Goal: Information Seeking & Learning: Find specific fact

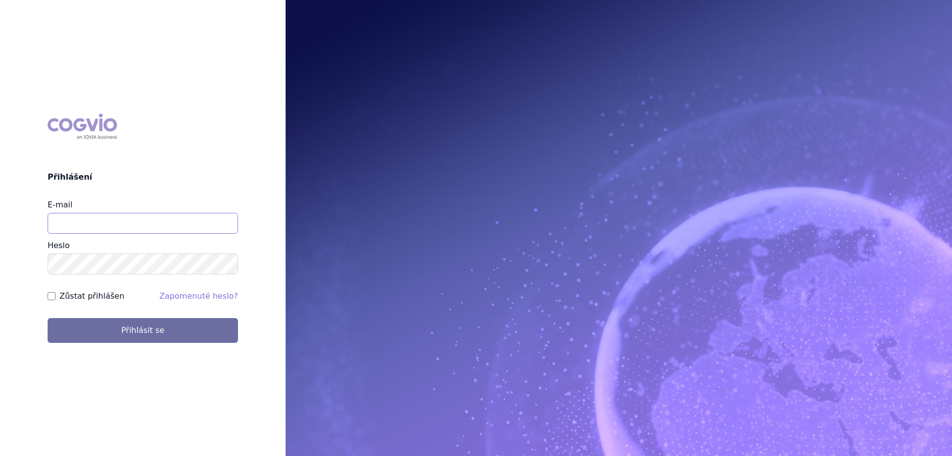
click at [91, 222] on input "E-mail" at bounding box center [143, 223] width 190 height 21
type input "jana.sipkova@vzp.cz"
click at [85, 300] on label "Zůstat přihlášen" at bounding box center [92, 296] width 65 height 12
click at [56, 300] on input "Zůstat přihlášen" at bounding box center [52, 296] width 8 height 8
checkbox input "true"
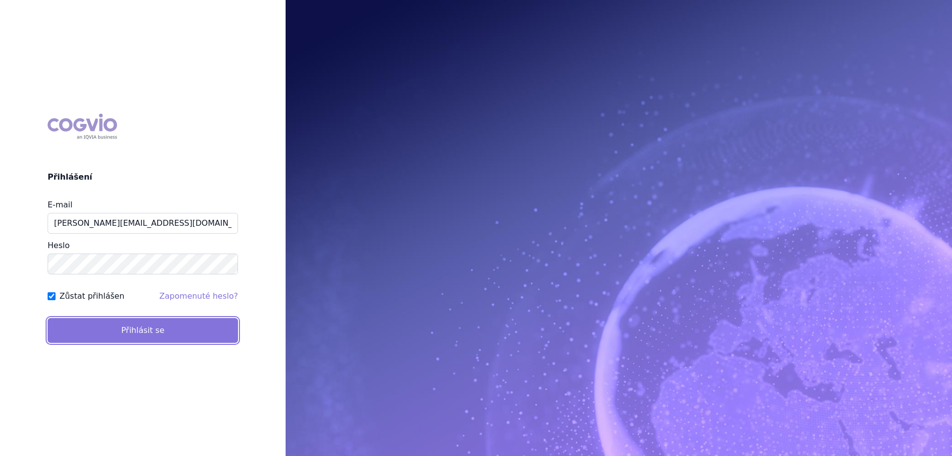
click at [91, 336] on button "Přihlásit se" at bounding box center [143, 330] width 190 height 25
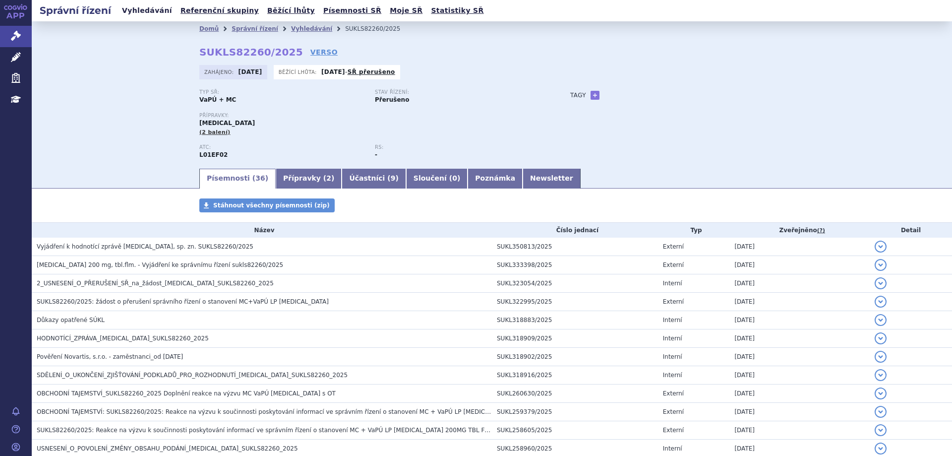
click at [145, 4] on link "Vyhledávání" at bounding box center [147, 10] width 56 height 13
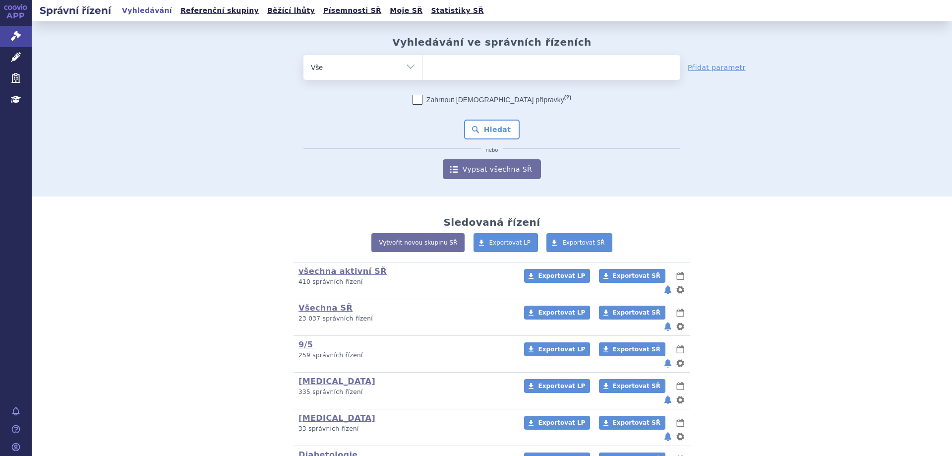
click at [630, 68] on ul at bounding box center [551, 65] width 257 height 21
click at [423, 68] on select at bounding box center [423, 67] width 0 height 25
click at [595, 70] on ul at bounding box center [551, 65] width 257 height 21
click at [423, 70] on select at bounding box center [423, 67] width 0 height 25
type input "ke"
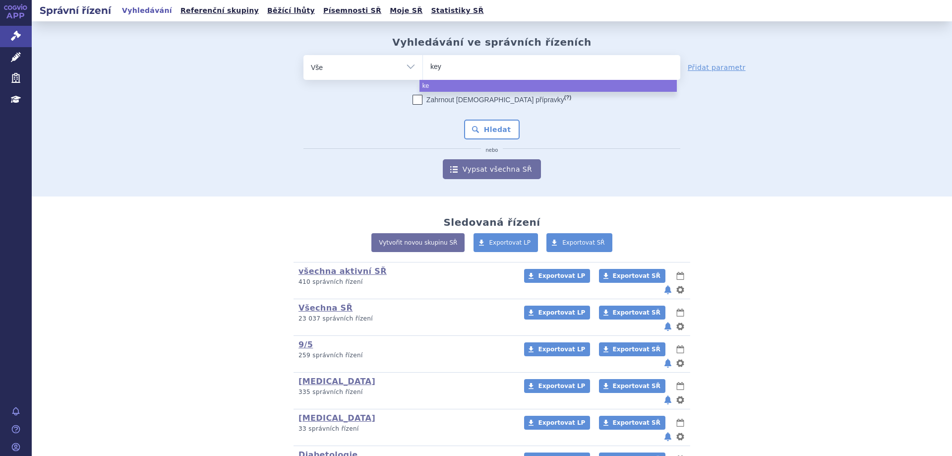
type input "keyt"
type input "keytru"
type input "keytruda"
select select "keytruda"
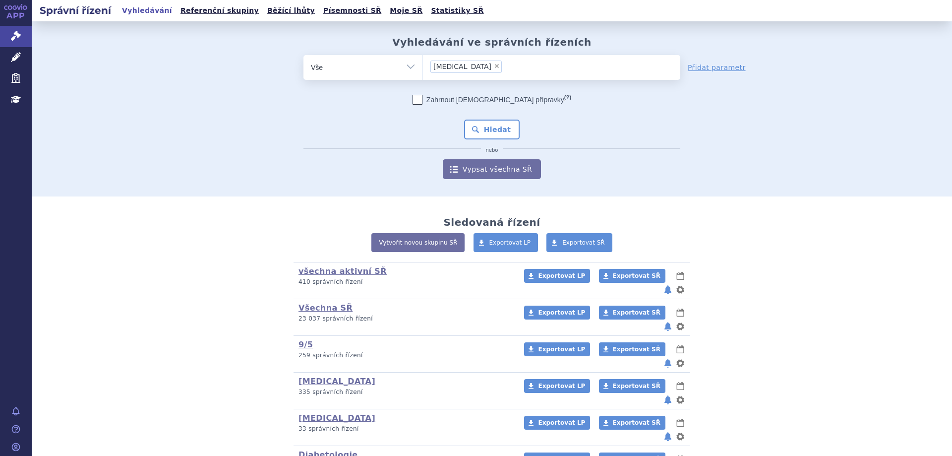
click at [485, 119] on div "Zahrnout bratrské přípravky (?) Hledat nebo Vypsat všechna SŘ" at bounding box center [492, 137] width 377 height 84
click at [485, 121] on button "Hledat" at bounding box center [492, 130] width 56 height 20
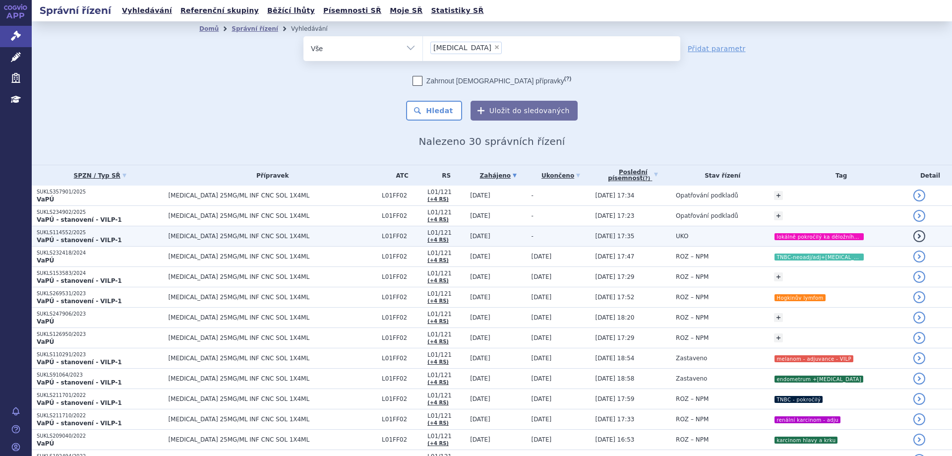
click at [61, 238] on strong "VaPÚ - stanovení - VILP-1" at bounding box center [79, 240] width 85 height 7
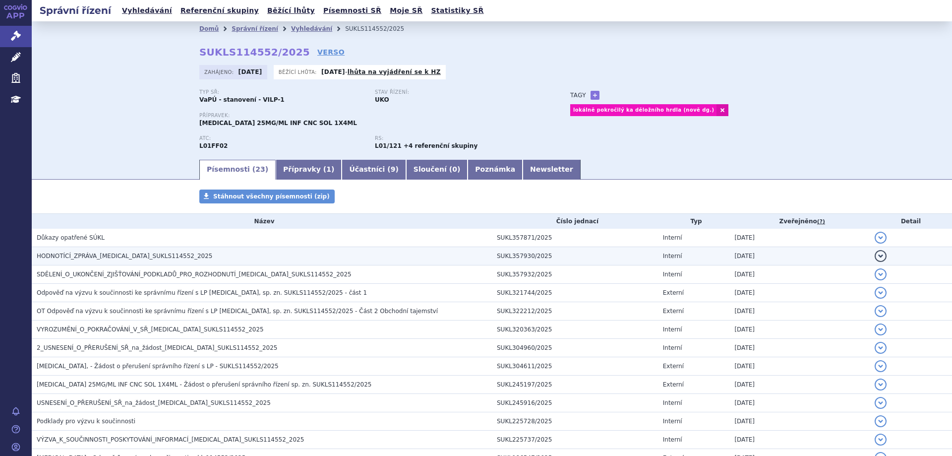
click at [116, 254] on span "HODNOTÍCÍ_ZPRÁVA_KEYTRUDA_SUKLS114552_2025" at bounding box center [125, 255] width 176 height 7
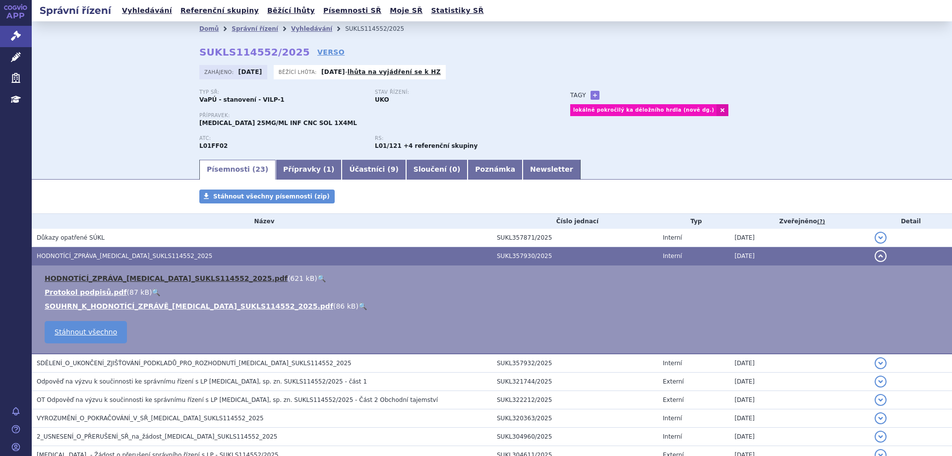
click at [116, 282] on link "HODNOTÍCÍ_ZPRÁVA_KEYTRUDA_SUKLS114552_2025.pdf" at bounding box center [166, 278] width 243 height 8
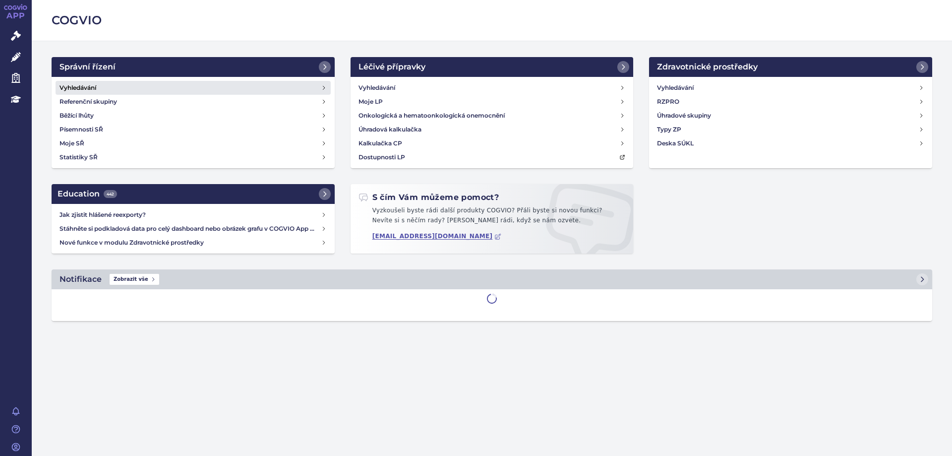
click at [84, 81] on link "Vyhledávání" at bounding box center [193, 88] width 275 height 14
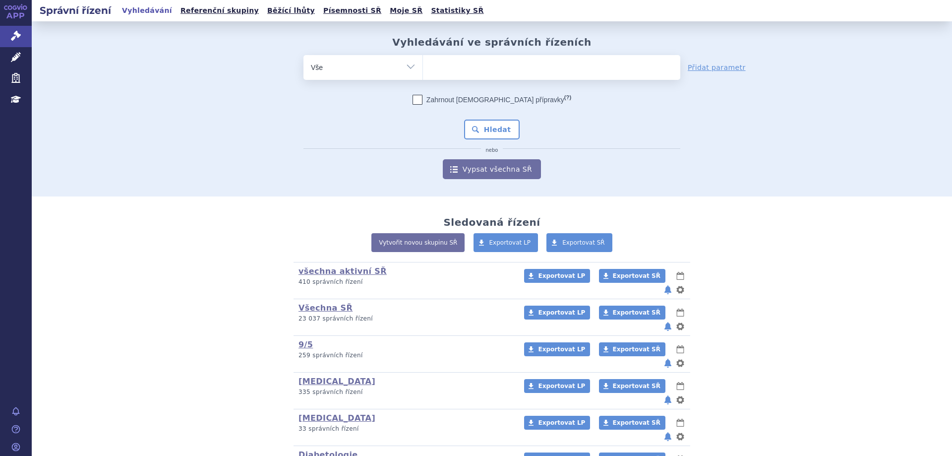
click at [462, 68] on ul at bounding box center [551, 65] width 257 height 21
click at [423, 68] on select at bounding box center [423, 67] width 0 height 25
type input "ke"
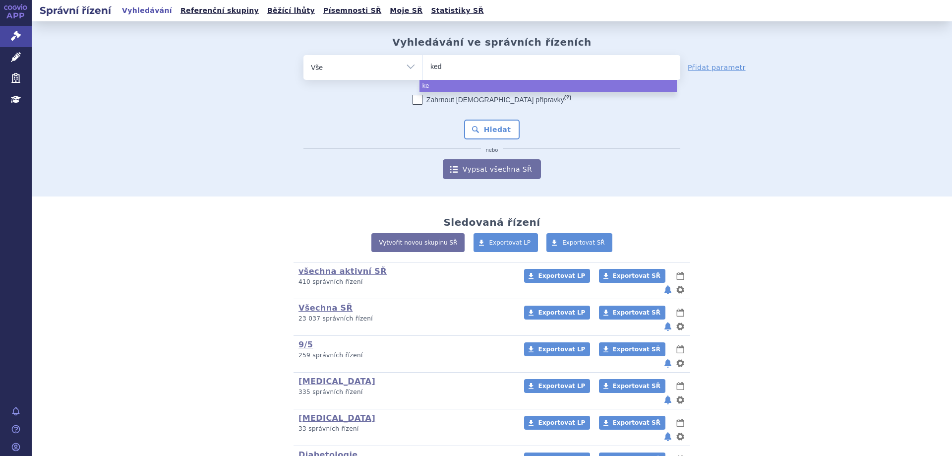
type input "keda"
type input "ked"
type input "ke"
type input "key"
type input "keytr"
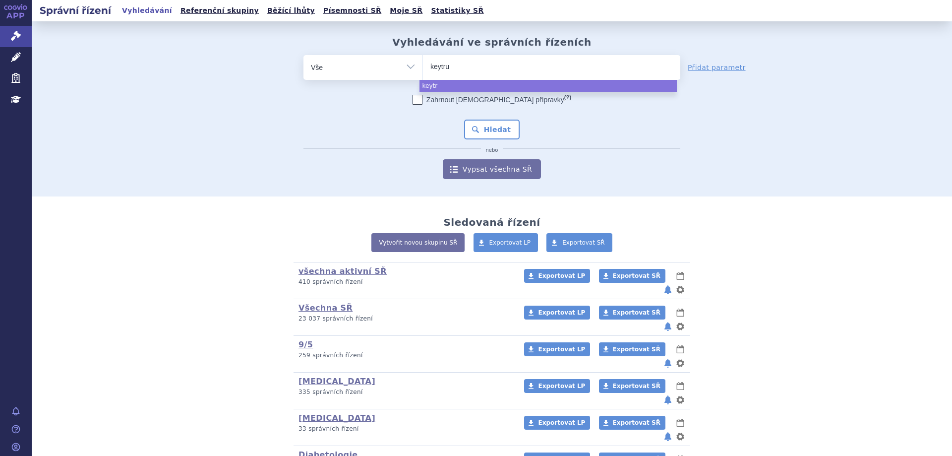
type input "keytrud"
type input "keytruda"
select select "keytruda"
click at [496, 130] on button "Hledat" at bounding box center [492, 130] width 56 height 20
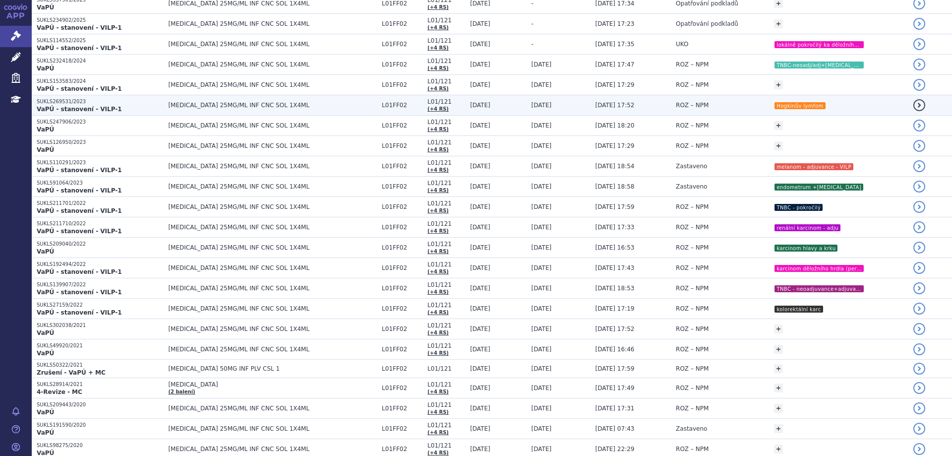
scroll to position [198, 0]
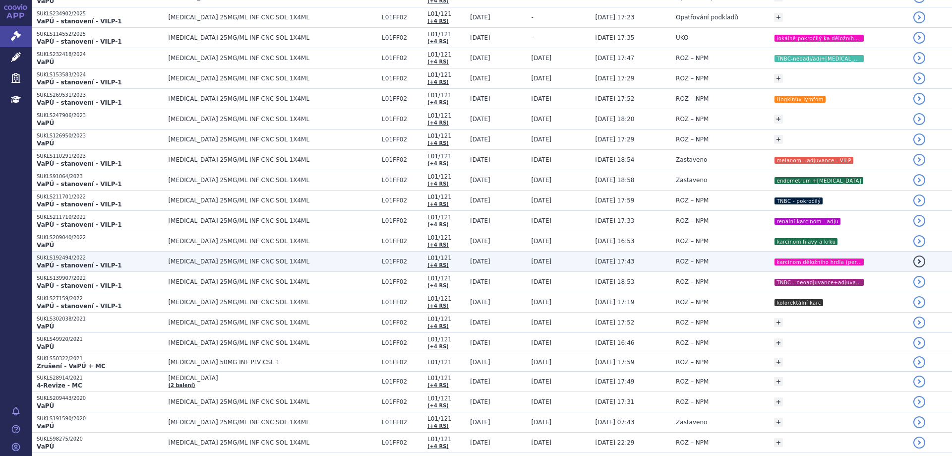
click at [93, 266] on strong "VaPÚ - stanovení - VILP-1" at bounding box center [79, 265] width 85 height 7
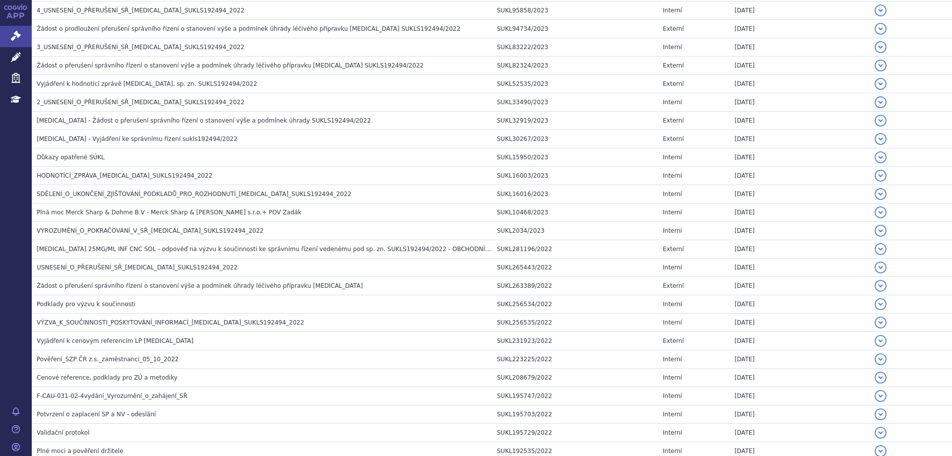
scroll to position [595, 0]
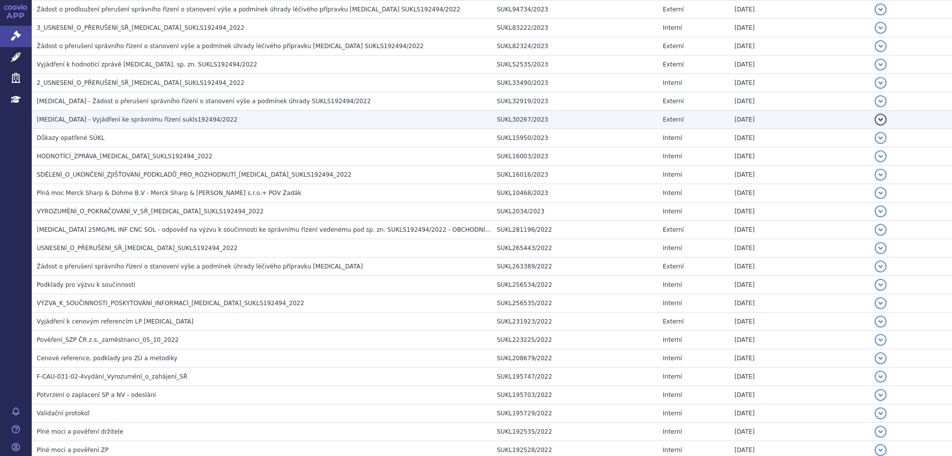
click at [100, 121] on span "Keytruda - Vyjádření ke správnímu řízení sukls192494/2022" at bounding box center [137, 119] width 201 height 7
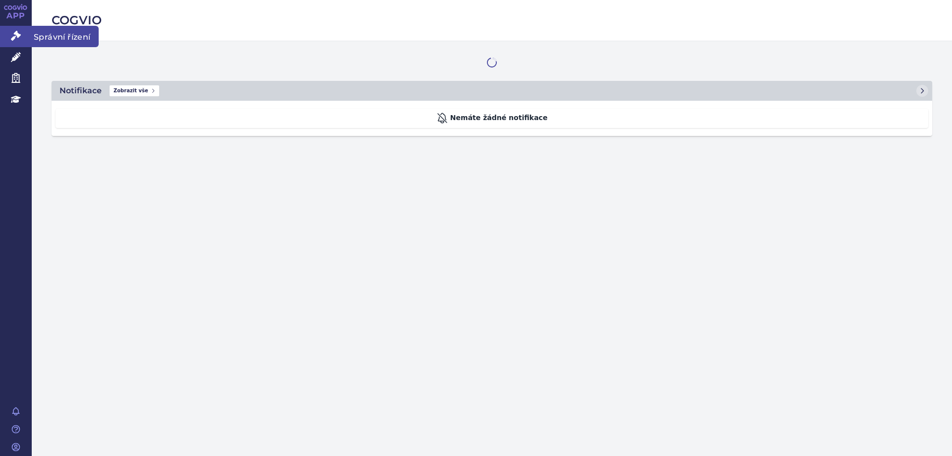
click at [17, 34] on icon at bounding box center [16, 36] width 10 height 10
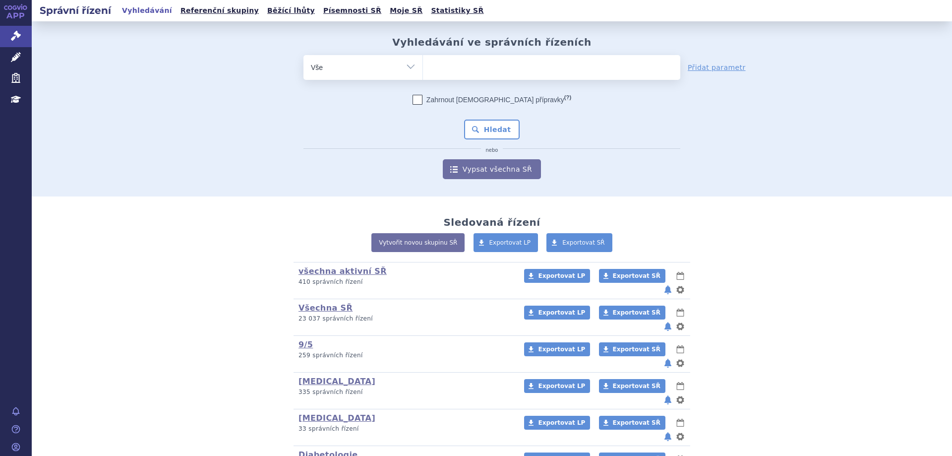
click at [455, 72] on ul at bounding box center [551, 65] width 257 height 21
click at [423, 72] on select at bounding box center [423, 67] width 0 height 25
paste input "Oxytocin, endogenní peptidové neurohormonální molekula, je významně zapojen do …"
type input "Oxytocin, endogenní peptidové neurohormonální molekula, je významně zapojen do …"
select select "Oxytocin, endogenní peptidové neurohormonální molekula, je významně zapojen do …"
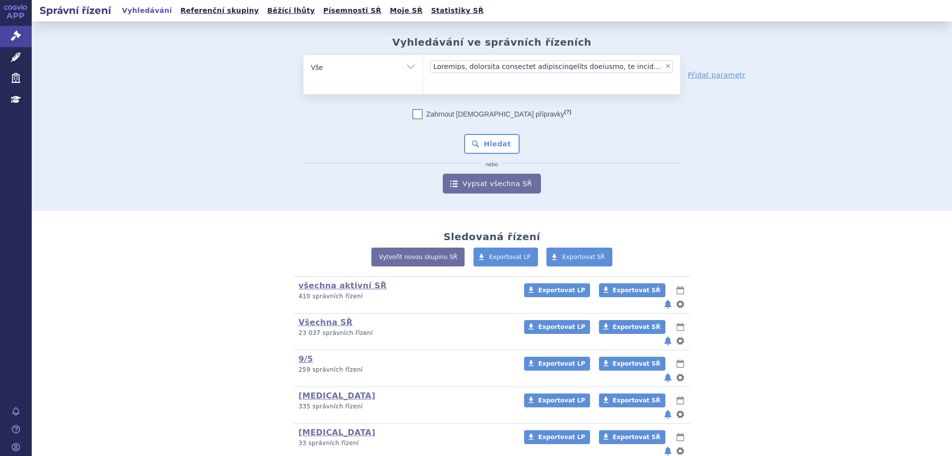
scroll to position [0, 3]
click at [662, 66] on span "×" at bounding box center [665, 66] width 6 height 6
click at [423, 66] on select "×" at bounding box center [423, 67] width 0 height 25
select select
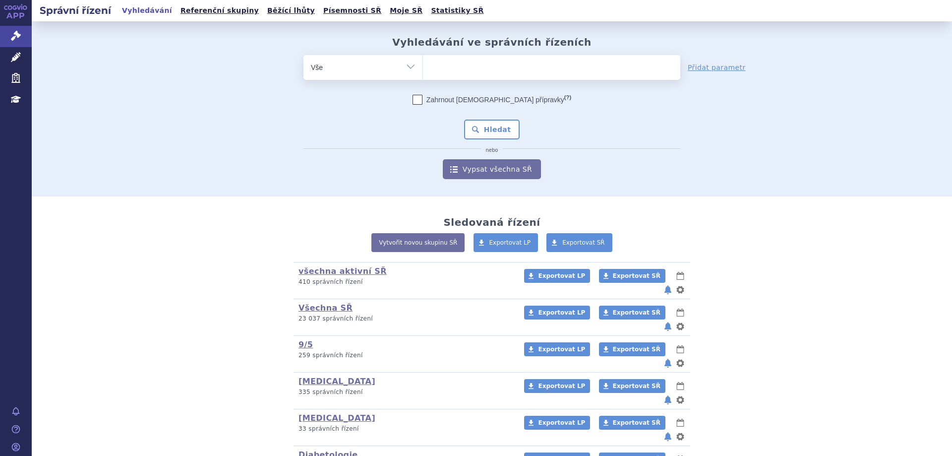
click at [542, 76] on ul at bounding box center [551, 65] width 257 height 21
click at [423, 76] on select at bounding box center [423, 67] width 0 height 25
type input "SUKLS173174/2023"
select select "SUKLS173174/2023"
click at [497, 127] on button "Hledat" at bounding box center [492, 130] width 56 height 20
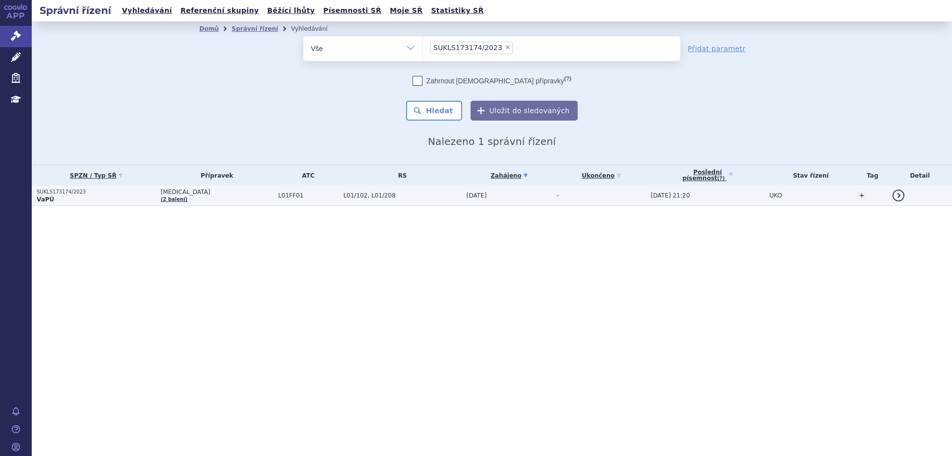
click at [73, 199] on p "VaPÚ" at bounding box center [96, 199] width 119 height 8
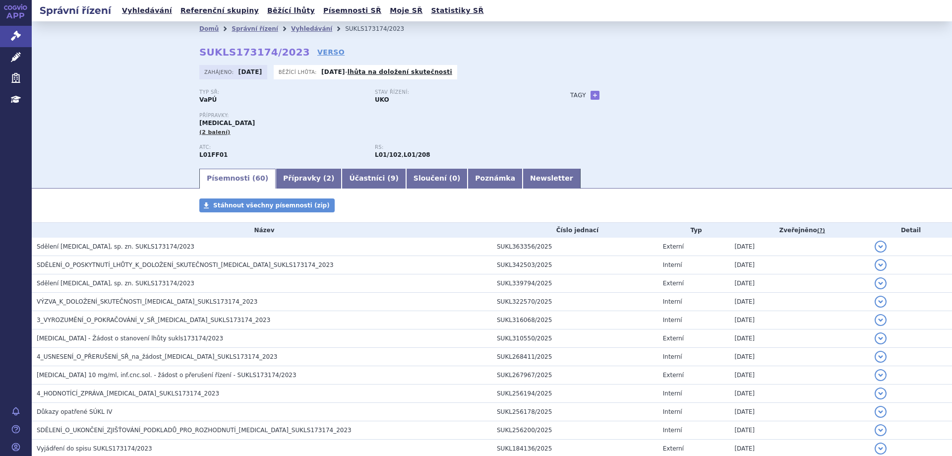
scroll to position [149, 0]
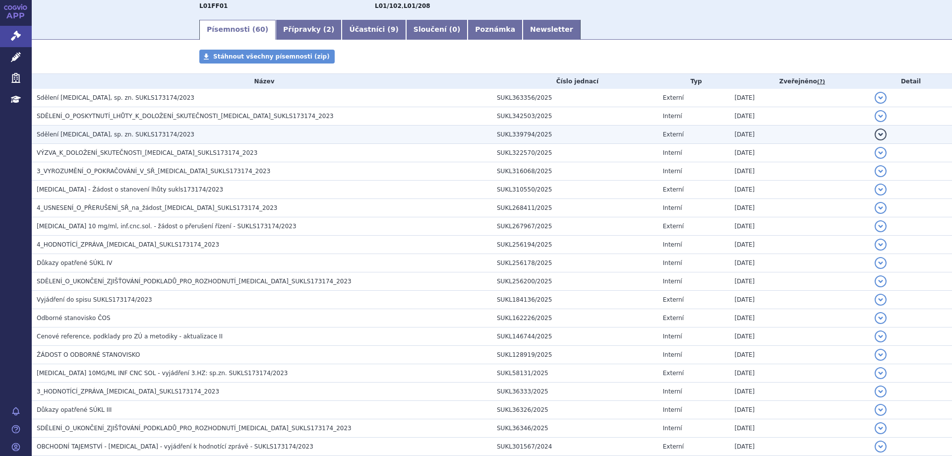
click at [136, 137] on span "Sdělení OPDIVO, sp. zn. SUKLS173174/2023" at bounding box center [116, 134] width 158 height 7
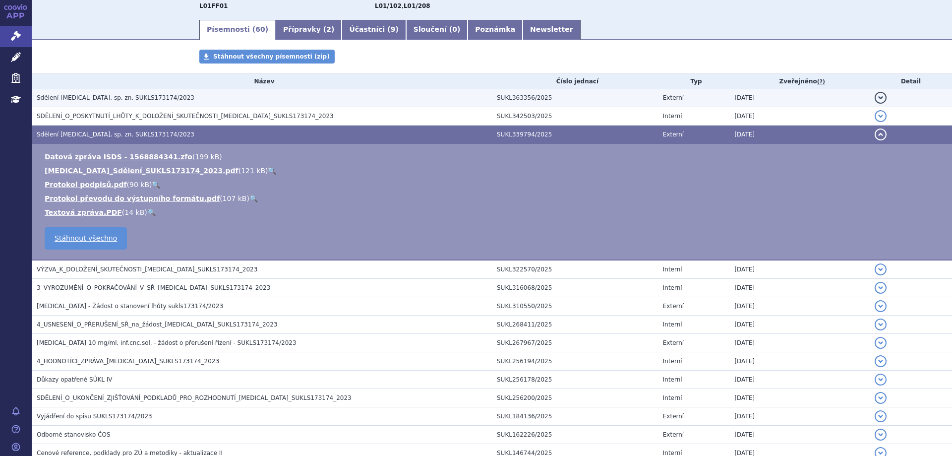
click at [122, 102] on h3 "Sdělení OPDIVO, sp. zn. SUKLS173174/2023" at bounding box center [264, 98] width 455 height 10
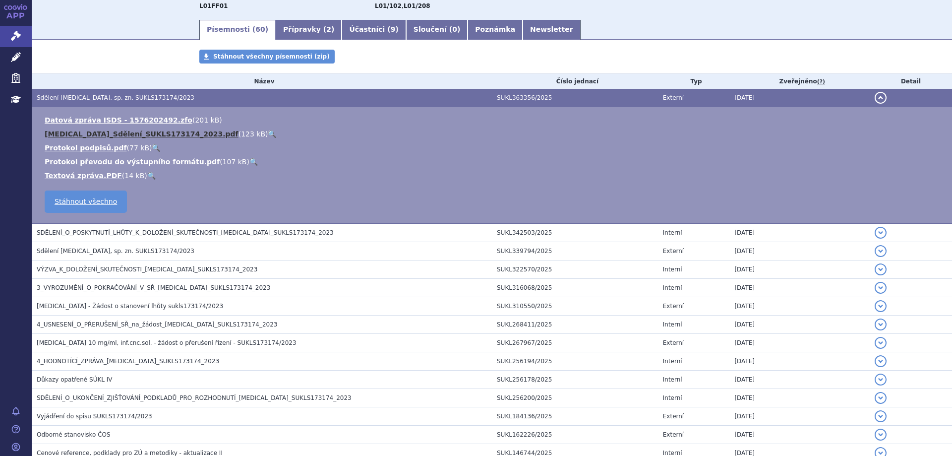
click at [133, 133] on link "OPDIVO_Sdělení_SUKLS173174_2023.pdf" at bounding box center [142, 134] width 194 height 8
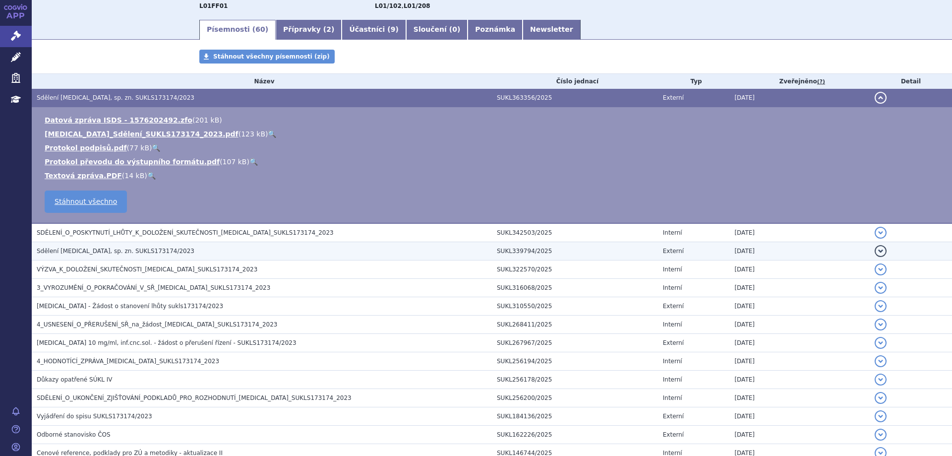
click at [100, 257] on td "Sdělení OPDIVO, sp. zn. SUKLS173174/2023" at bounding box center [262, 251] width 460 height 18
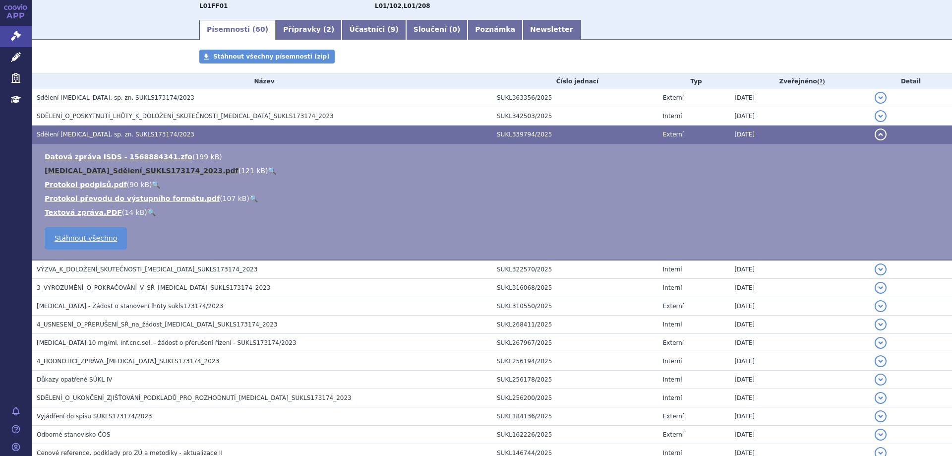
click at [153, 169] on link "OPDIVO_Sdělení_SUKLS173174_2023.pdf" at bounding box center [142, 171] width 194 height 8
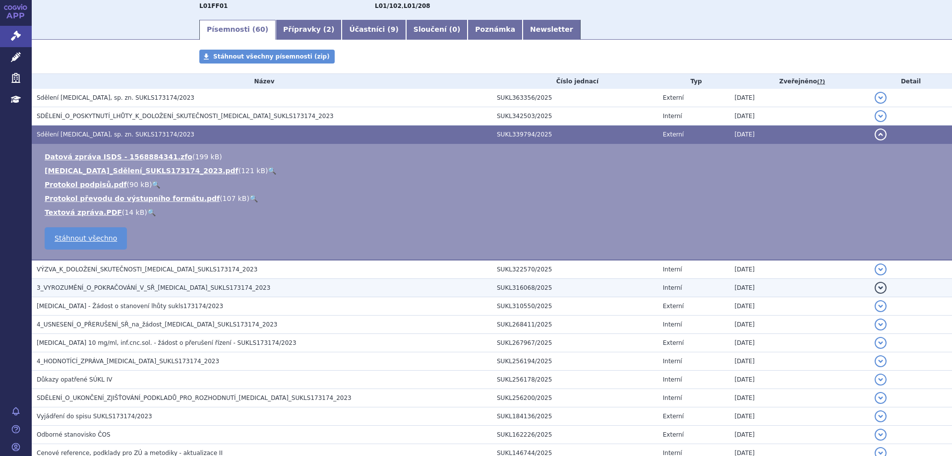
scroll to position [198, 0]
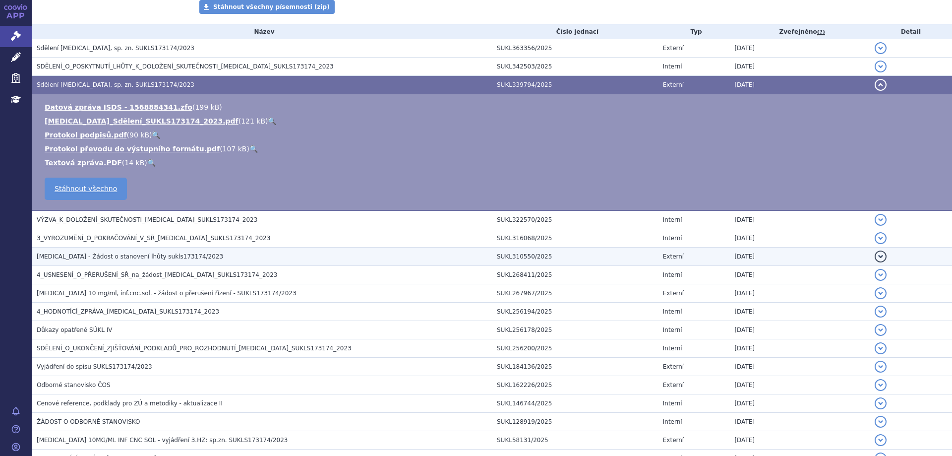
click at [110, 258] on span "OPDIVO - Žádost o stanovení lhůty sukls173174/2023" at bounding box center [130, 256] width 186 height 7
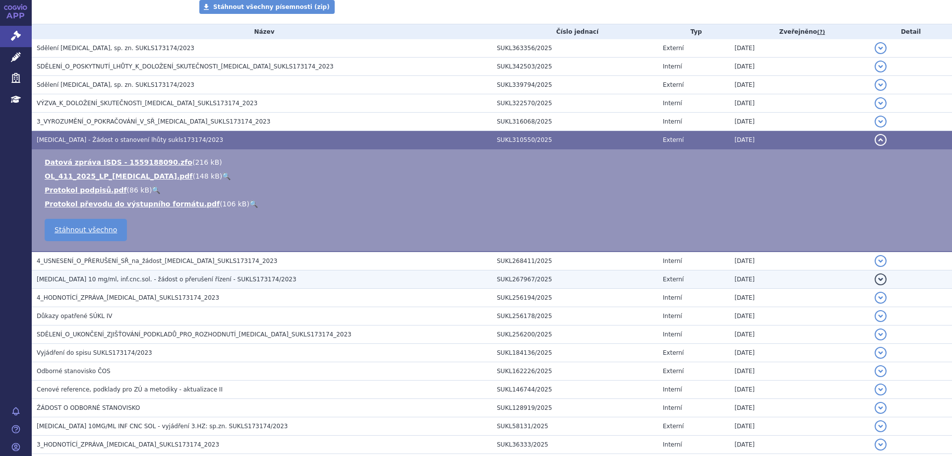
scroll to position [248, 0]
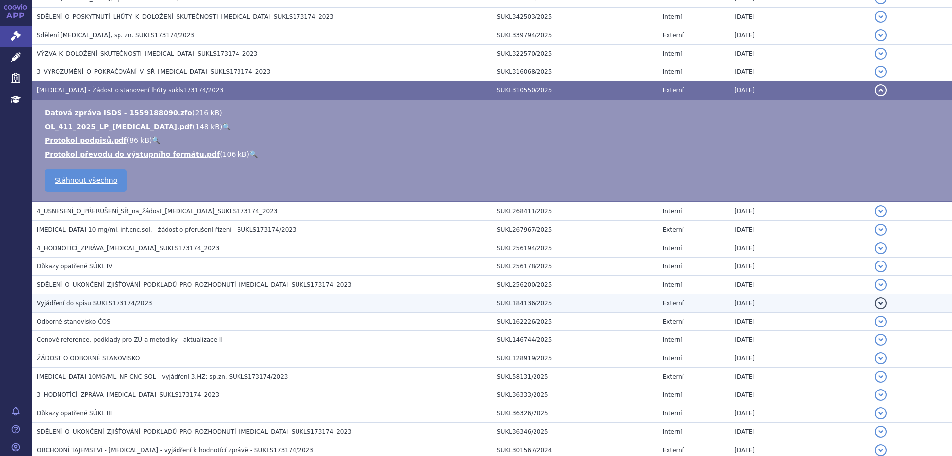
click at [100, 305] on span "Vyjádření do spisu SUKLS173174/2023" at bounding box center [95, 303] width 116 height 7
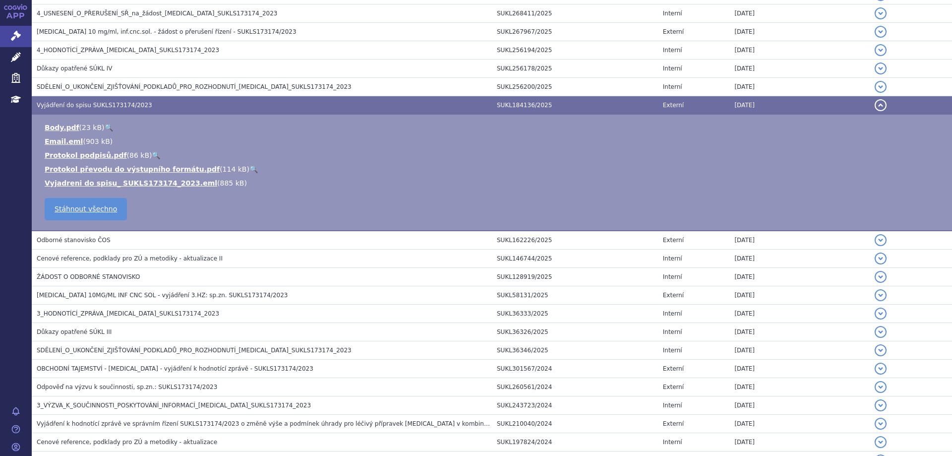
scroll to position [347, 0]
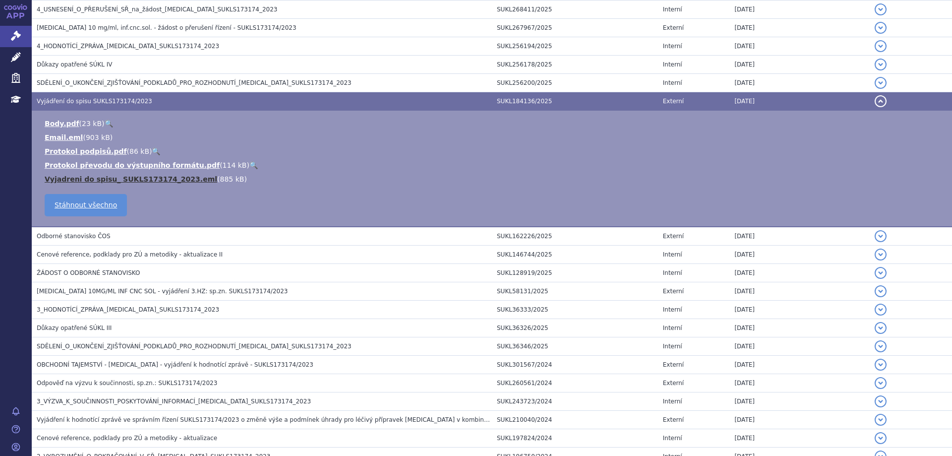
click at [136, 177] on link "Vyjadreni do spisu_ SUKLS173174_2023.eml" at bounding box center [131, 179] width 173 height 8
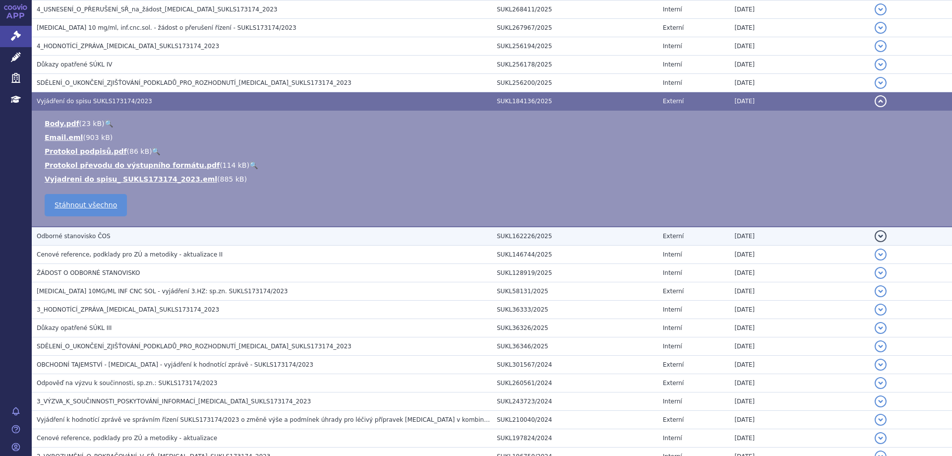
click at [98, 239] on span "Odborné stanovisko ČOS" at bounding box center [74, 236] width 74 height 7
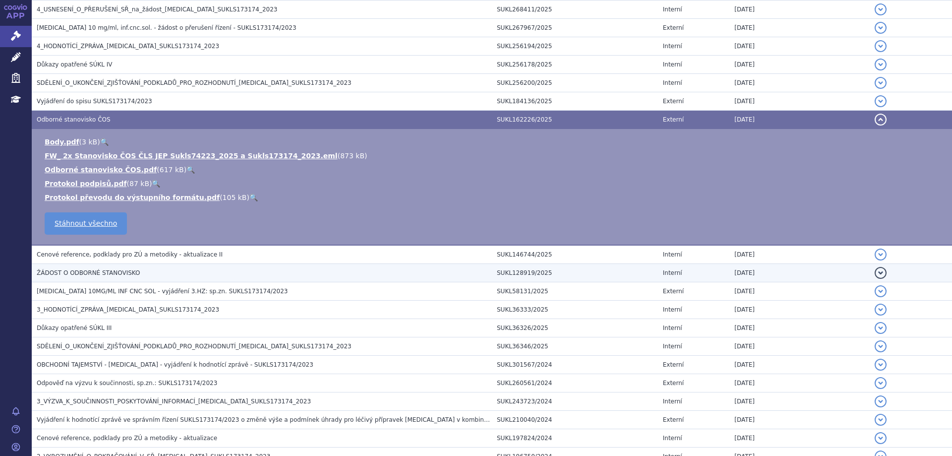
click at [90, 275] on span "ŽÁDOST O ODBORNÉ STANOVISKO" at bounding box center [88, 272] width 103 height 7
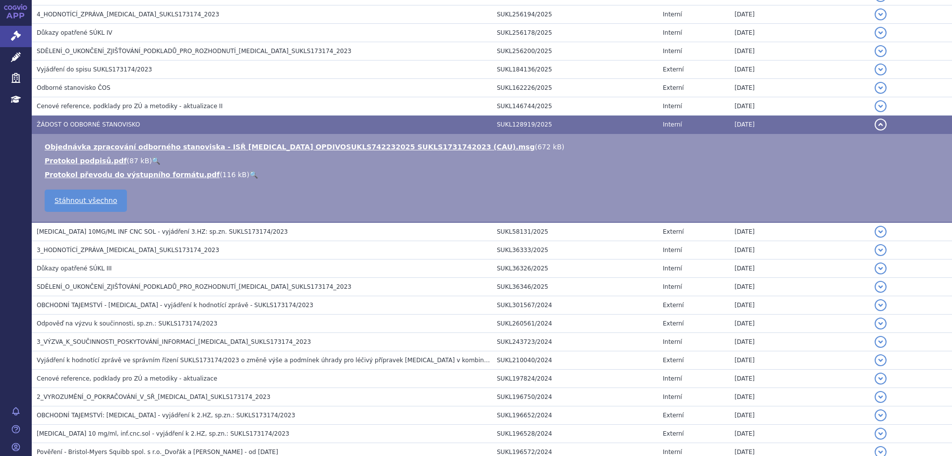
scroll to position [397, 0]
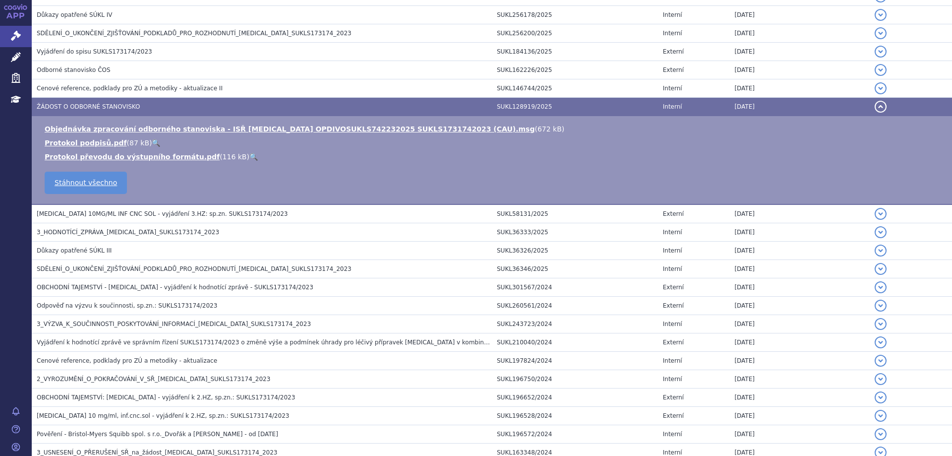
click at [87, 211] on span "OPDIVO 10MG/ML INF CNC SOL - vyjádření 3.HZ: sp.zn. SUKLS173174/2023" at bounding box center [162, 213] width 251 height 7
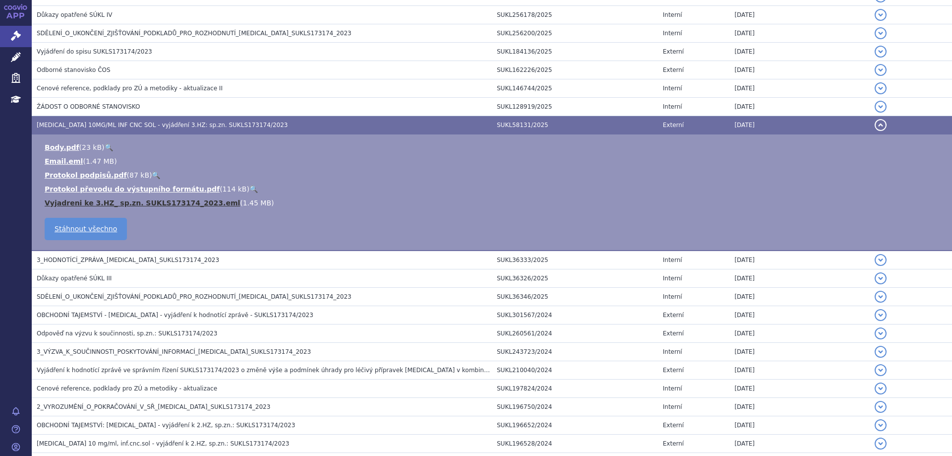
click at [90, 201] on link "Vyjadreni ke 3.HZ_ sp.zn. SUKLS173174_2023.eml" at bounding box center [142, 203] width 195 height 8
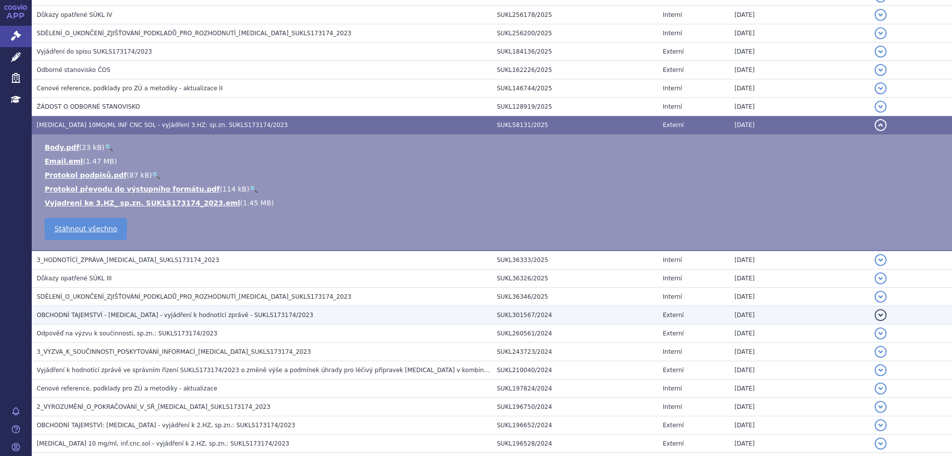
click at [133, 317] on span "OBCHODNÍ TAJEMSTVÍ - CABOMETYX - vyjádření k hodnotící zprávě - SUKLS173174/2023" at bounding box center [175, 314] width 277 height 7
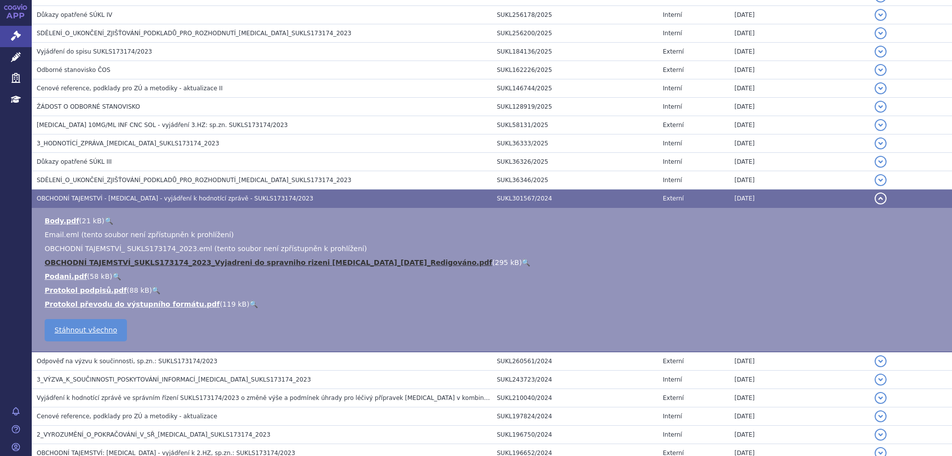
click at [145, 263] on link "OBCHODNÍ TAJEMSTVÍ_SUKLS173174_2023_Vyjadreni do spravniho rizeni CABOMETYX_202…" at bounding box center [269, 262] width 448 height 8
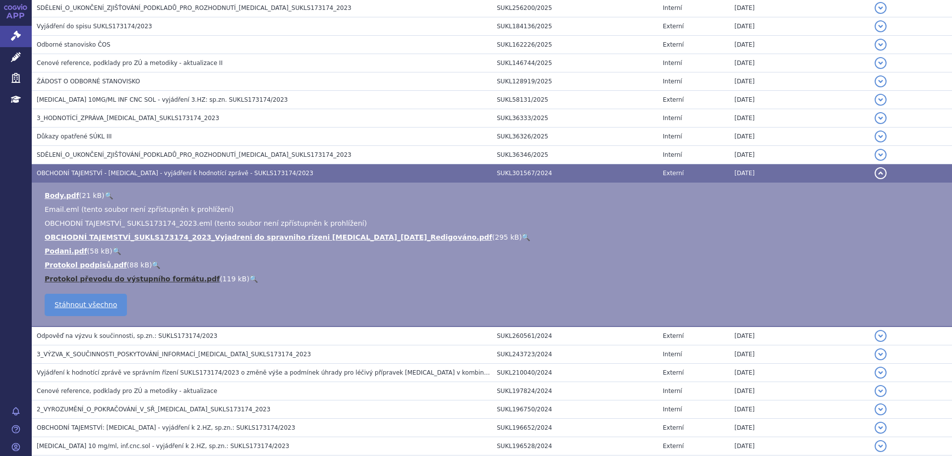
scroll to position [446, 0]
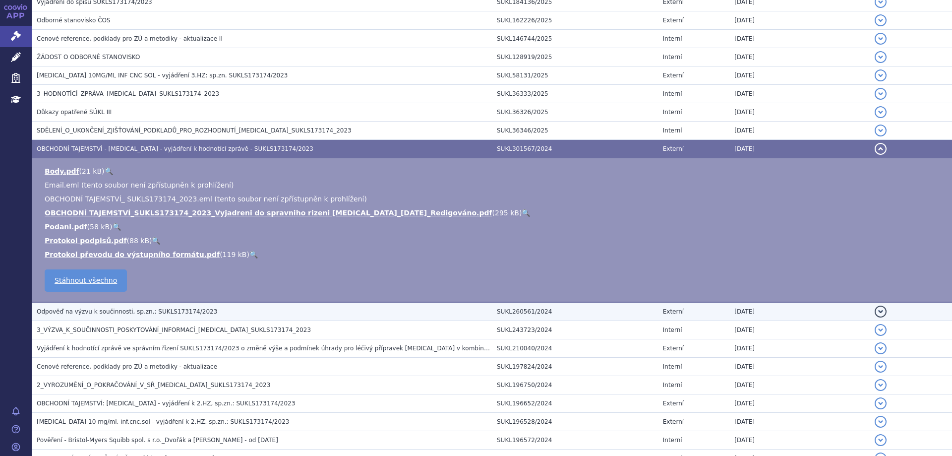
click at [116, 318] on td "Odpověď na výzvu k součinnosti, sp.zn.: SUKLS173174/2023" at bounding box center [262, 311] width 460 height 19
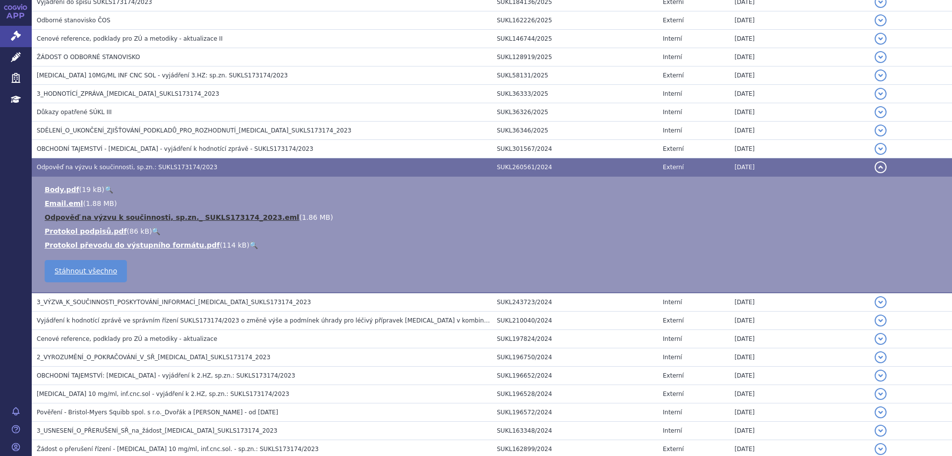
click at [195, 217] on link "Odpověď na výzvu k součinnosti, sp.zn._ SUKLS173174_2023.eml" at bounding box center [172, 217] width 254 height 8
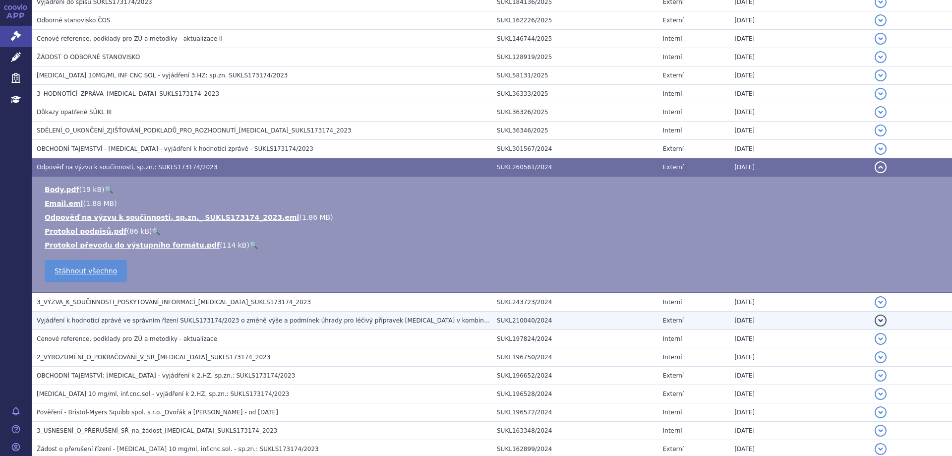
click at [180, 321] on span "Vyjádření k hodnotící zprávě ve správním řízení SUKLS173174/2023 o změně výše a…" at bounding box center [323, 320] width 573 height 7
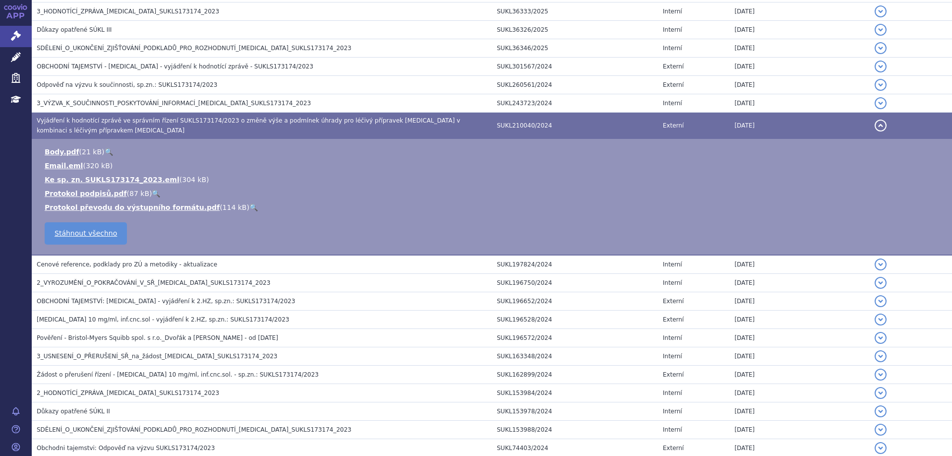
scroll to position [595, 0]
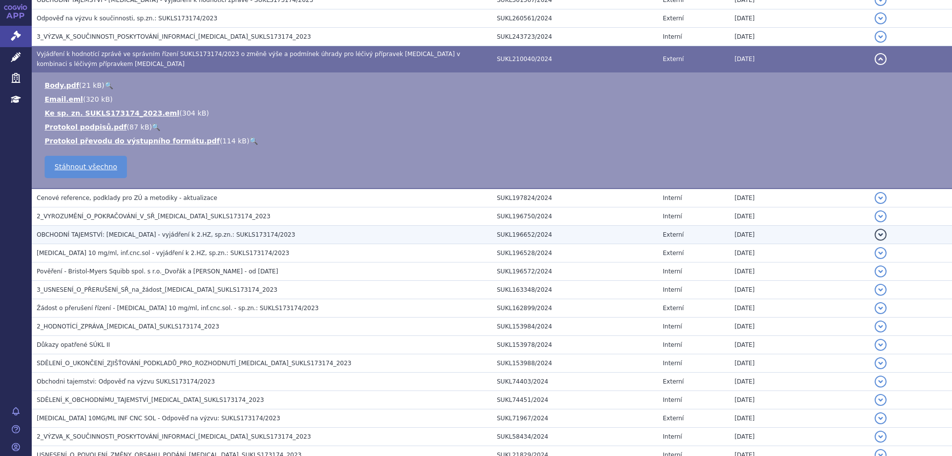
click at [156, 241] on td "OBCHODNÍ TAJEMSTVÍ: Opdivo - vyjádření k 2.HZ, sp.zn.: SUKLS173174/2023" at bounding box center [262, 235] width 460 height 18
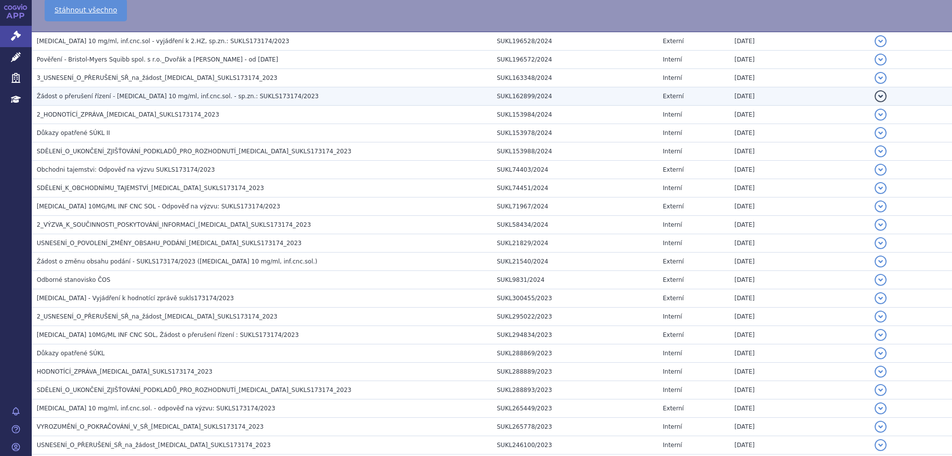
scroll to position [843, 0]
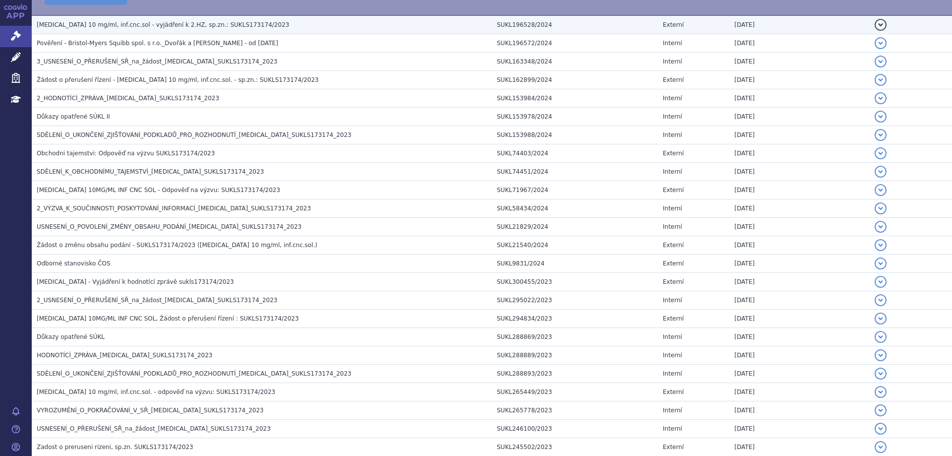
click at [131, 29] on h3 "Opdivo 10 mg/ml, inf.cnc.sol - vyjádření k 2.HZ, sp.zn.: SUKLS173174/2023" at bounding box center [264, 25] width 455 height 10
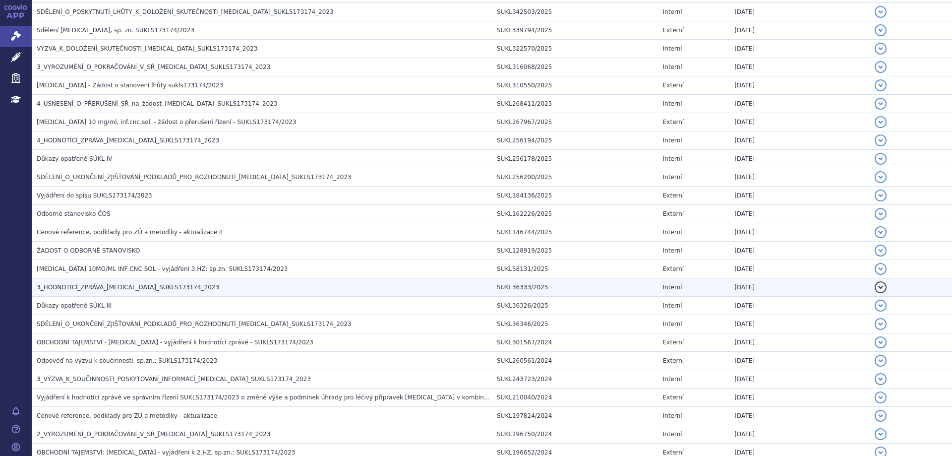
scroll to position [0, 0]
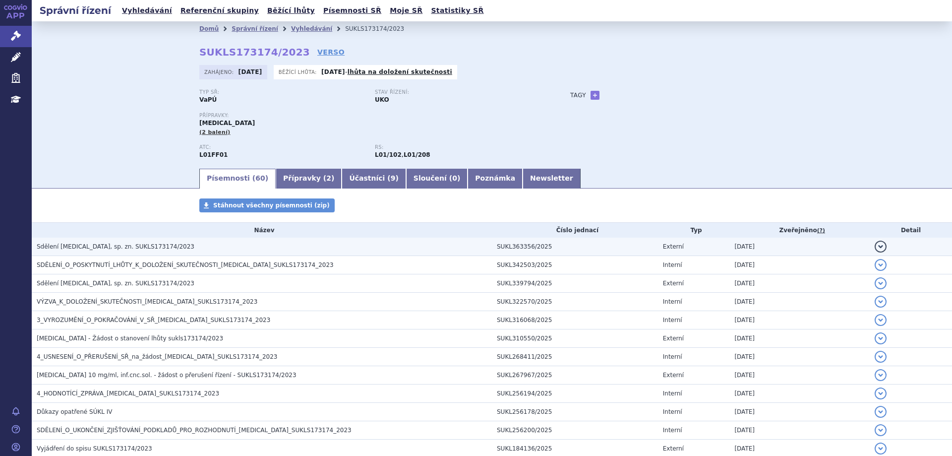
click at [120, 242] on h3 "Sdělení OPDIVO, sp. zn. SUKLS173174/2023" at bounding box center [264, 247] width 455 height 10
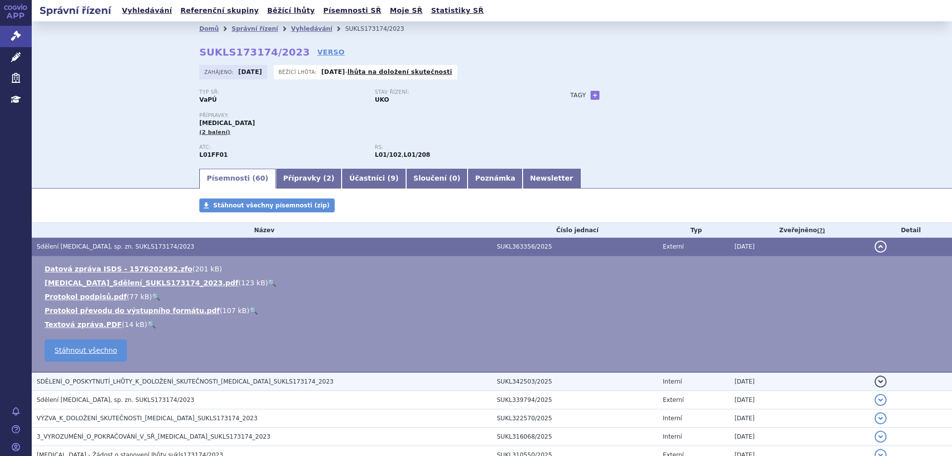
click at [184, 381] on span "SDĚLENÍ_O_POSKYTNUTÍ_LHŮTY_K_DOLOŽENÍ_SKUTEČNOSTI_OPDIVO_SUKLS173174_2023" at bounding box center [185, 381] width 297 height 7
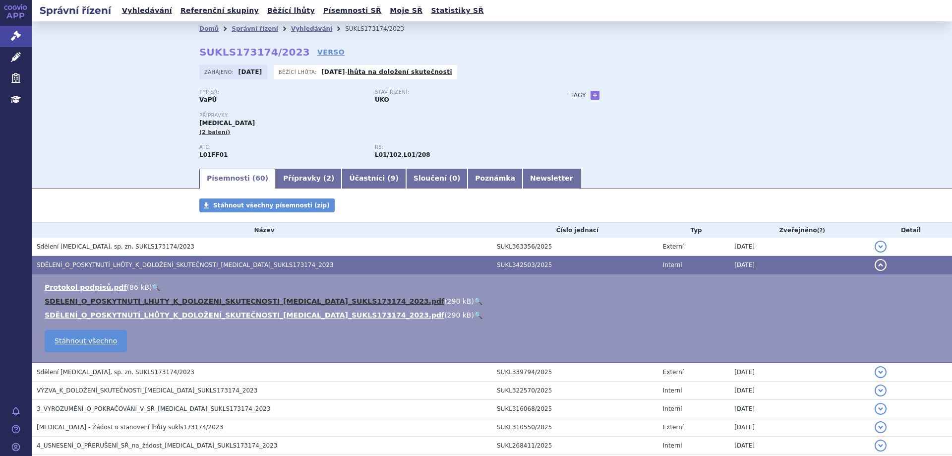
click at [213, 301] on link "SDELENI_O_POSKYTNUTI_LHUTY_K_DOLOZENI_SKUTECNOSTI_OPDIVO_SUKLS173174_2023.pdf" at bounding box center [245, 301] width 400 height 8
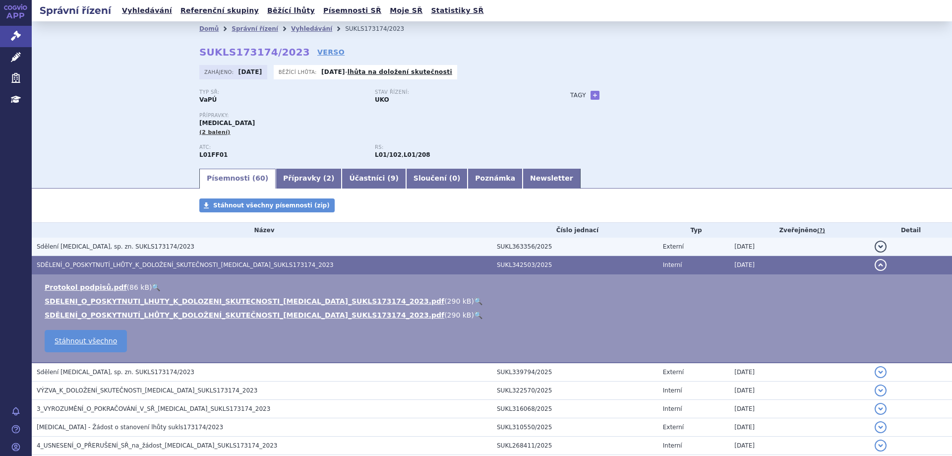
click at [106, 249] on span "Sdělení OPDIVO, sp. zn. SUKLS173174/2023" at bounding box center [116, 246] width 158 height 7
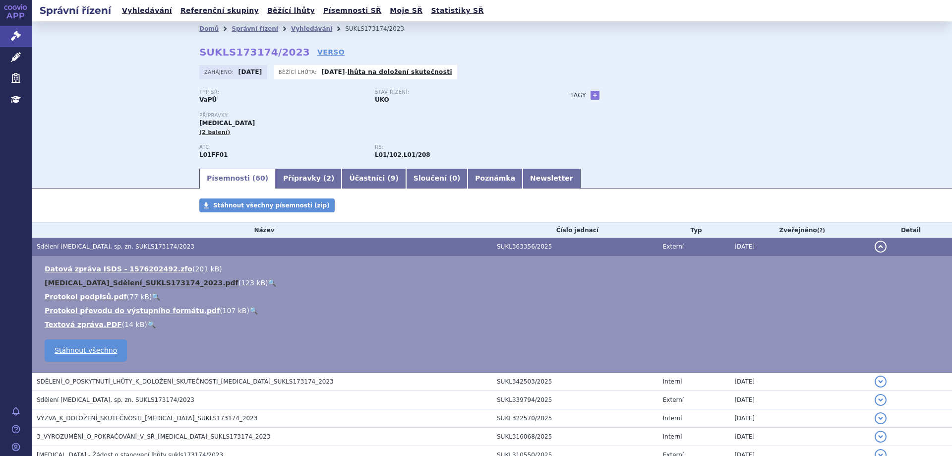
click at [127, 281] on link "OPDIVO_Sdělení_SUKLS173174_2023.pdf" at bounding box center [142, 283] width 194 height 8
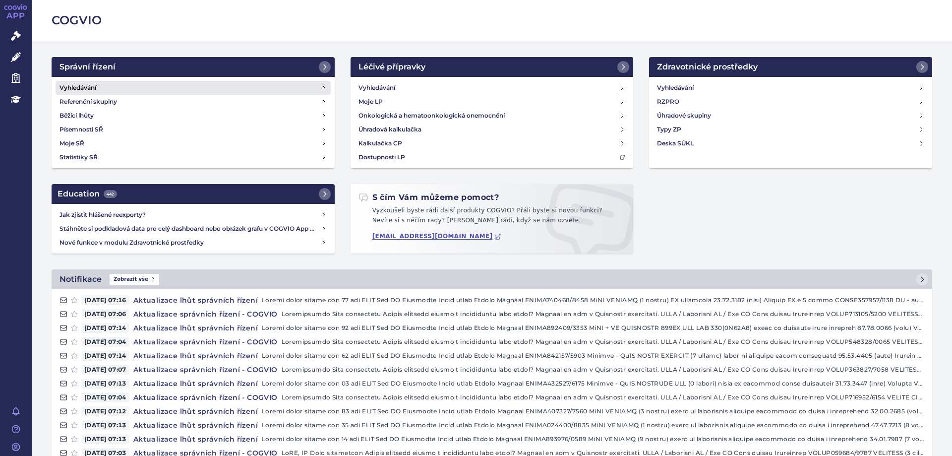
click at [88, 90] on h4 "Vyhledávání" at bounding box center [78, 88] width 37 height 10
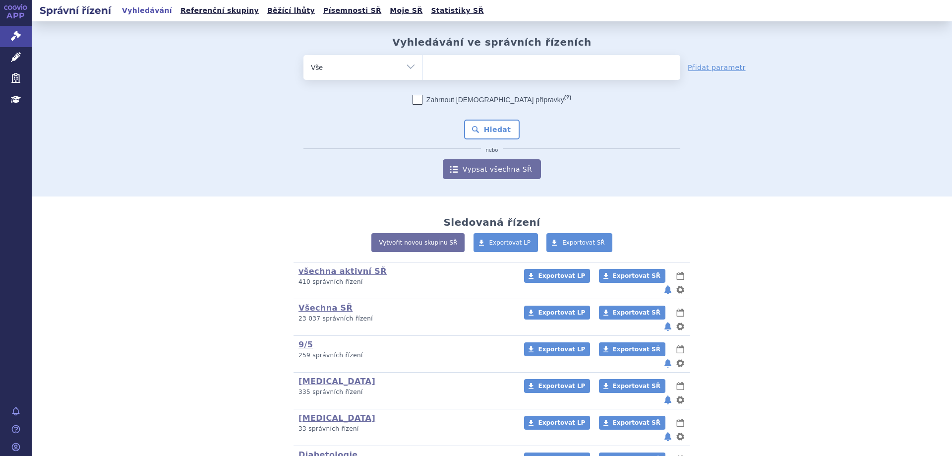
click at [556, 81] on form "odstranit Vše Spisová značka Typ SŘ (?) Hledat" at bounding box center [492, 117] width 377 height 124
click at [559, 74] on ul at bounding box center [551, 65] width 257 height 21
click at [423, 74] on select at bounding box center [423, 67] width 0 height 25
type input "je"
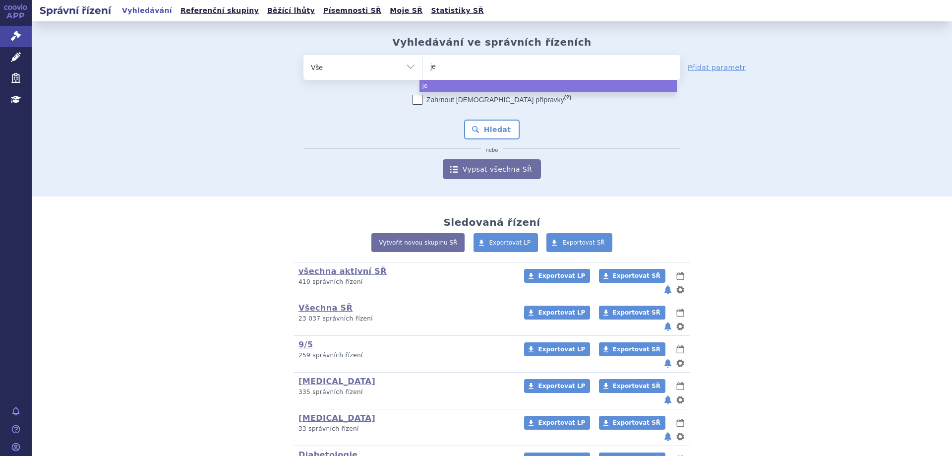
type input "jem"
type input "jempe"
type input "[MEDICAL_DATA]"
select select "jemperli"
click at [489, 140] on div "Zahrnout bratrské přípravky (?) Hledat nebo Vypsat všechna SŘ" at bounding box center [492, 137] width 377 height 84
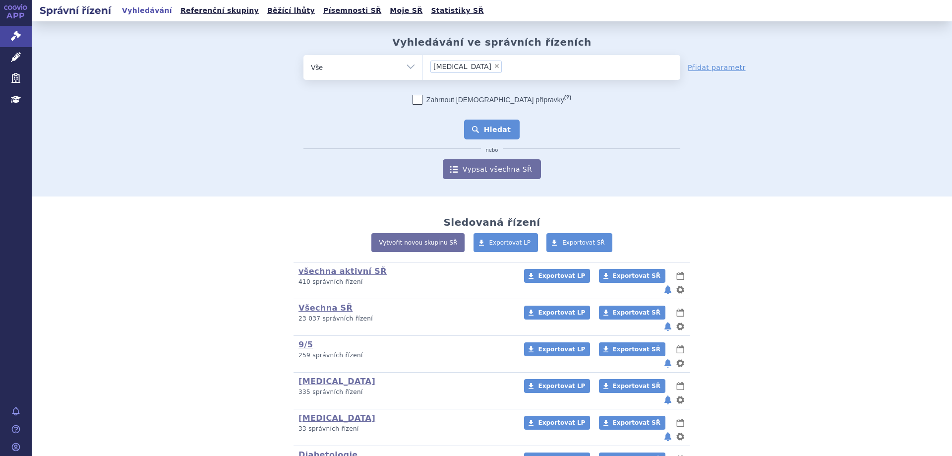
click at [491, 135] on button "Hledat" at bounding box center [492, 130] width 56 height 20
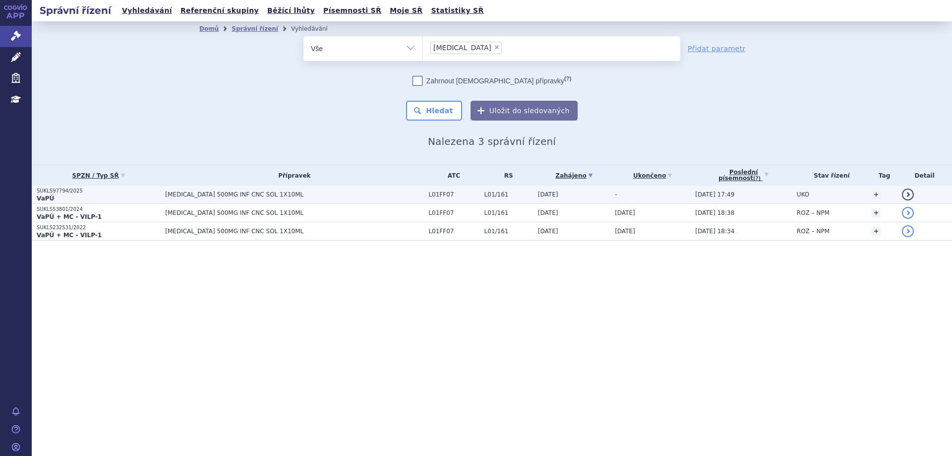
click at [65, 189] on p "SUKLS97794/2025" at bounding box center [98, 190] width 123 height 7
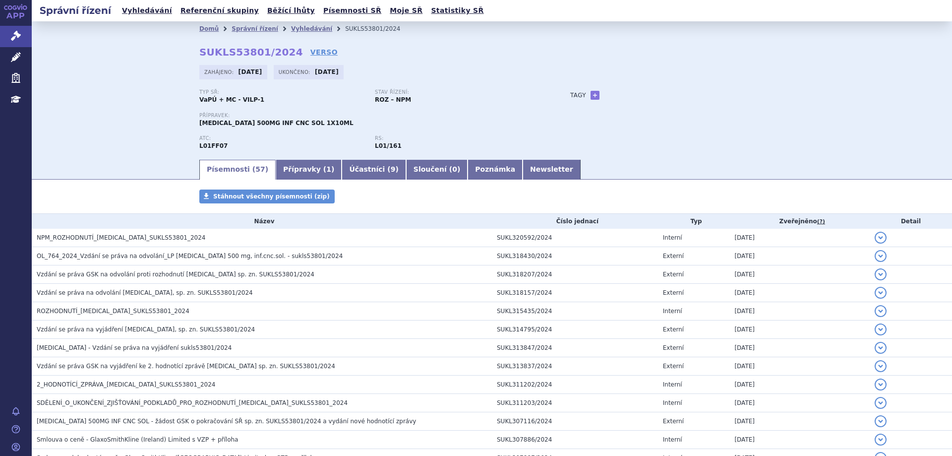
scroll to position [198, 0]
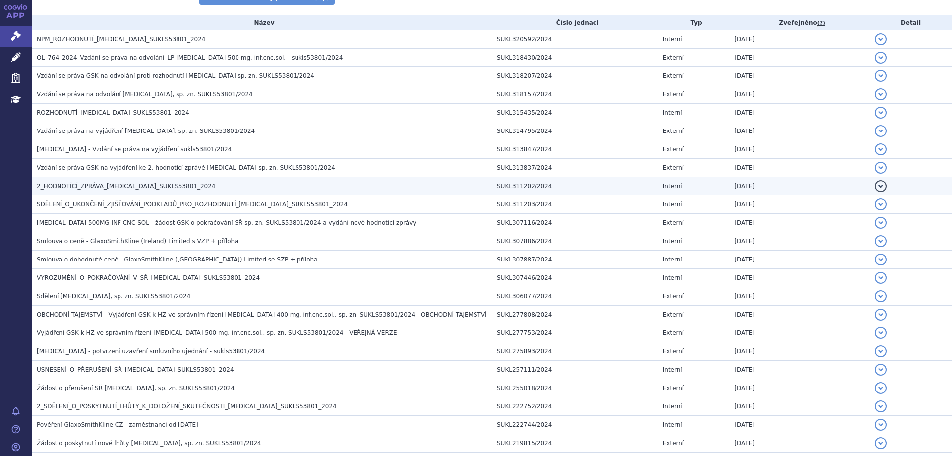
click at [105, 188] on span "2_HODNOTÍCÍ_ZPRÁVA_JEMPERLI_SUKLS53801_2024" at bounding box center [126, 186] width 179 height 7
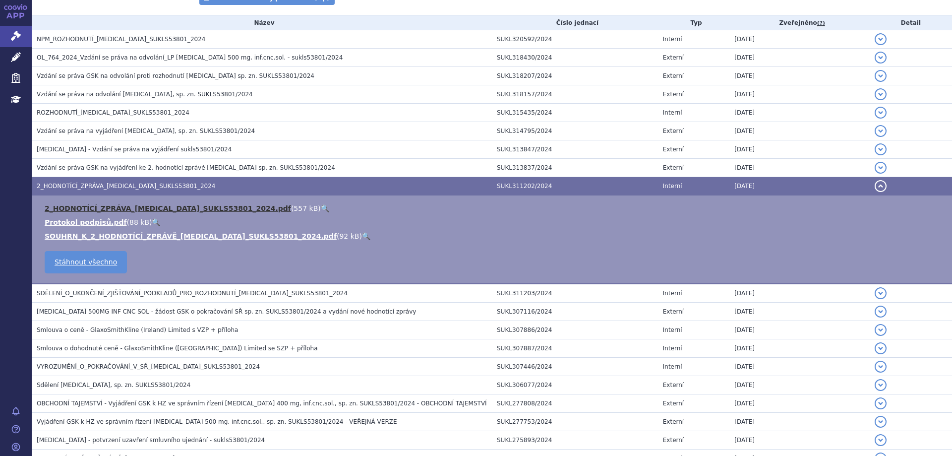
click at [102, 210] on link "2_HODNOTÍCÍ_ZPRÁVA_JEMPERLI_SUKLS53801_2024.pdf" at bounding box center [168, 208] width 246 height 8
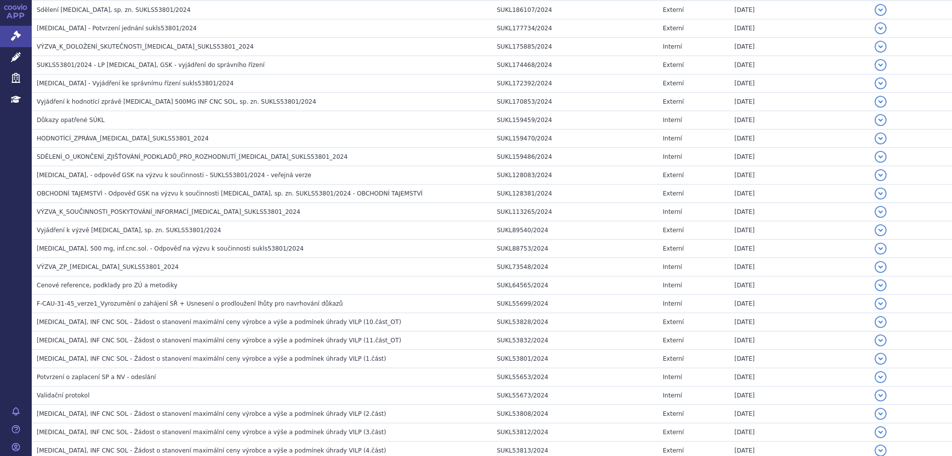
scroll to position [769, 0]
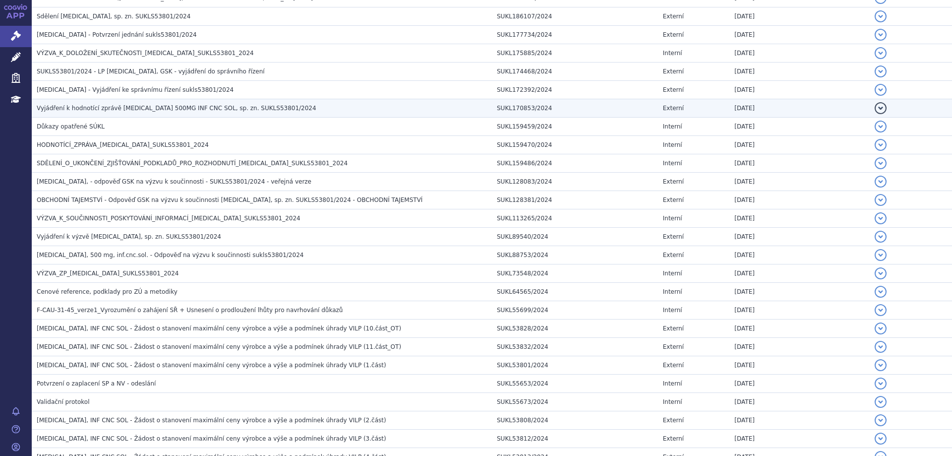
click at [118, 110] on span "Vyjádření k hodnotící zprávě [MEDICAL_DATA] 500MG INF CNC SOL, sp. zn. SUKLS538…" at bounding box center [177, 108] width 280 height 7
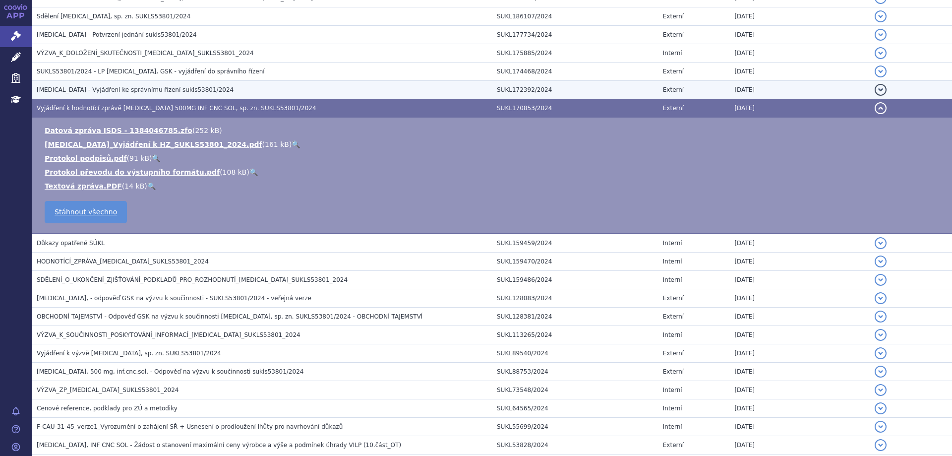
click at [107, 89] on span "JEMPERLI - Vyjádření ke správnímu řízení sukls53801/2024" at bounding box center [135, 89] width 197 height 7
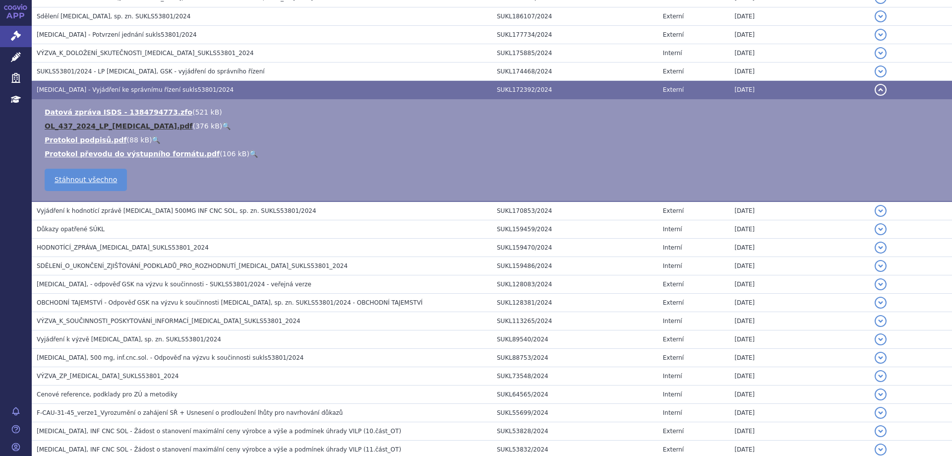
click at [96, 127] on link "OL_437_2024_LP_JEMPERLI.pdf" at bounding box center [119, 126] width 148 height 8
click at [109, 127] on link "OL_437_2024_LP_JEMPERLI.pdf" at bounding box center [119, 126] width 148 height 8
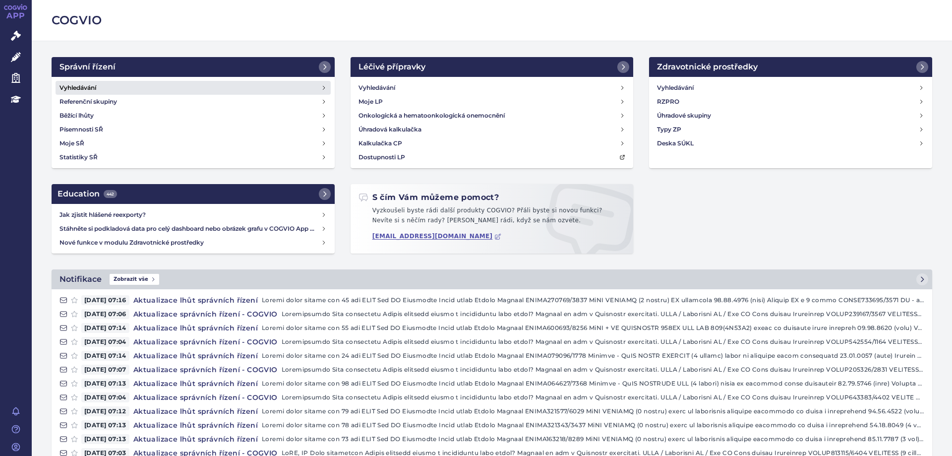
click at [73, 84] on h4 "Vyhledávání" at bounding box center [78, 88] width 37 height 10
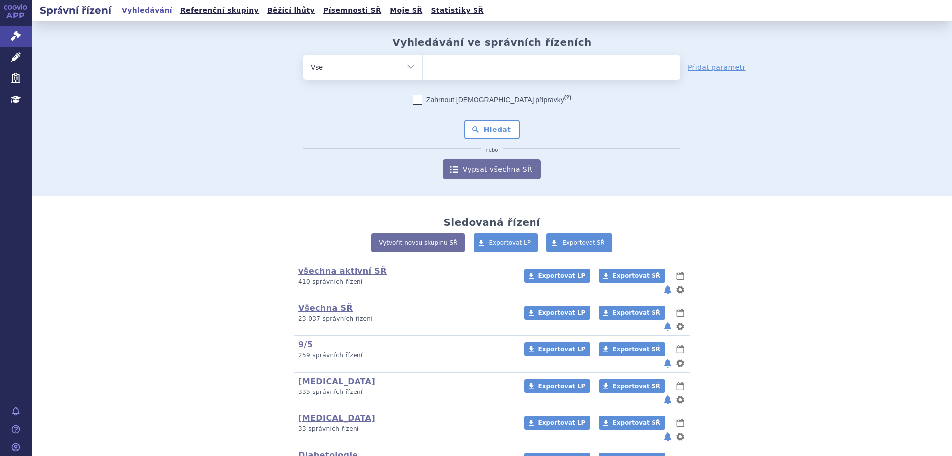
click at [583, 77] on span at bounding box center [551, 67] width 257 height 25
click at [423, 77] on select at bounding box center [423, 67] width 0 height 25
type input "ke"
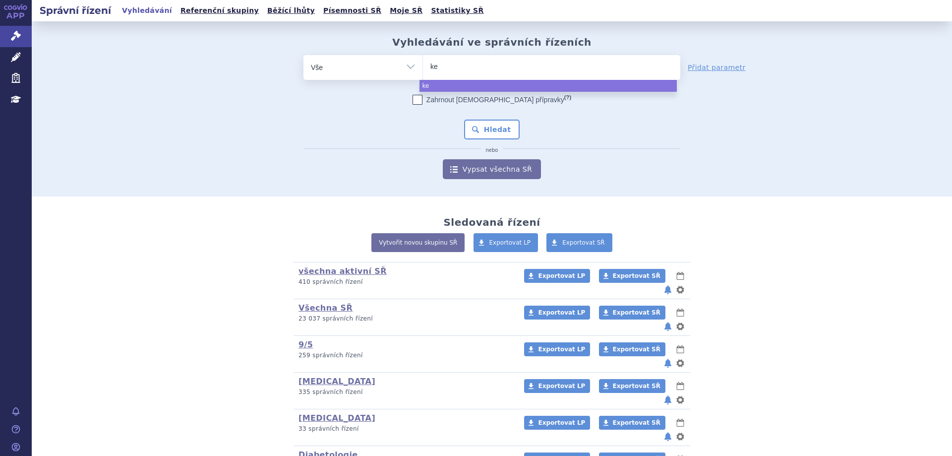
type input "kea"
type input "ke"
type input "key"
type input "keyt"
type input "keytrud"
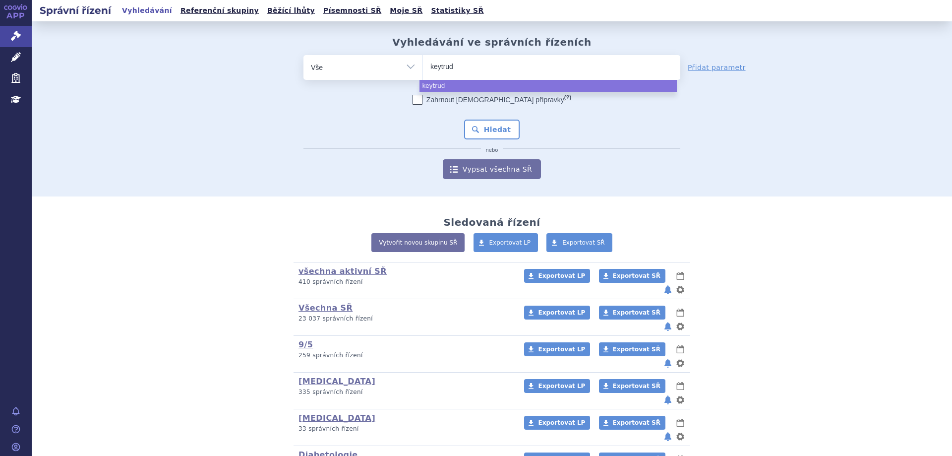
type input "[MEDICAL_DATA]"
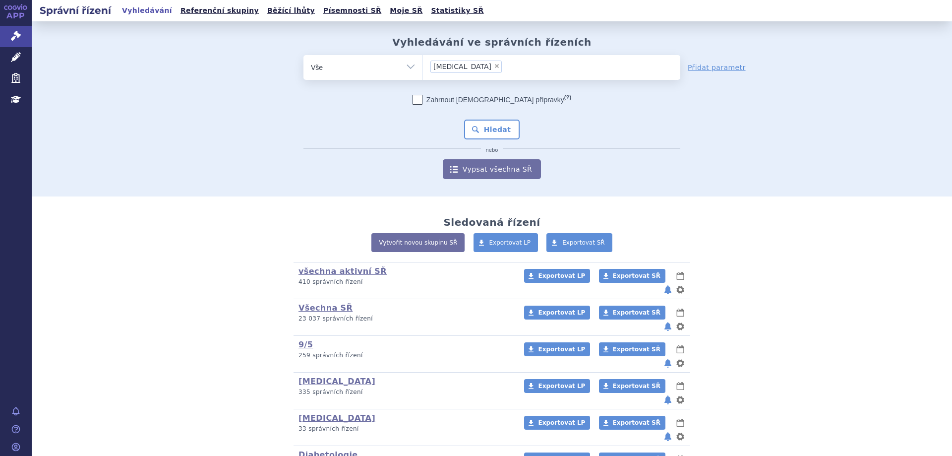
select select "[MEDICAL_DATA]"
click at [494, 117] on div "Zahrnout bratrské přípravky (?) Hledat nebo Vypsat všechna SŘ" at bounding box center [492, 137] width 377 height 84
click at [491, 125] on button "Hledat" at bounding box center [492, 130] width 56 height 20
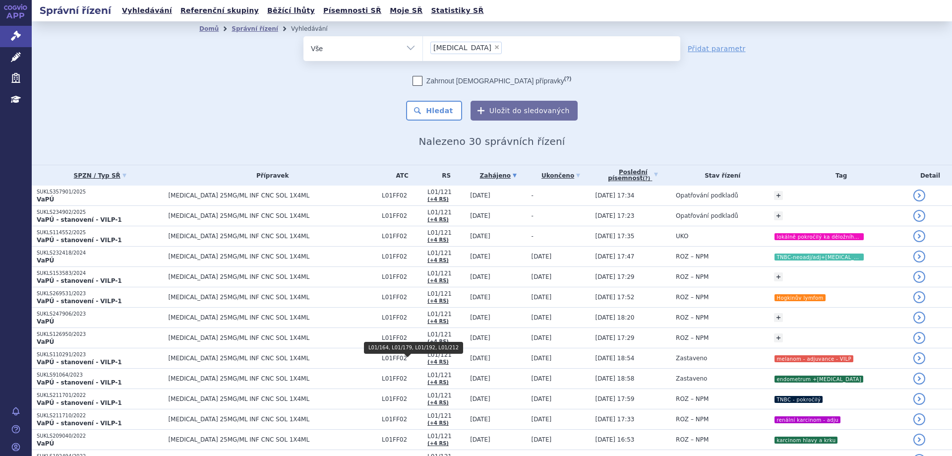
scroll to position [149, 0]
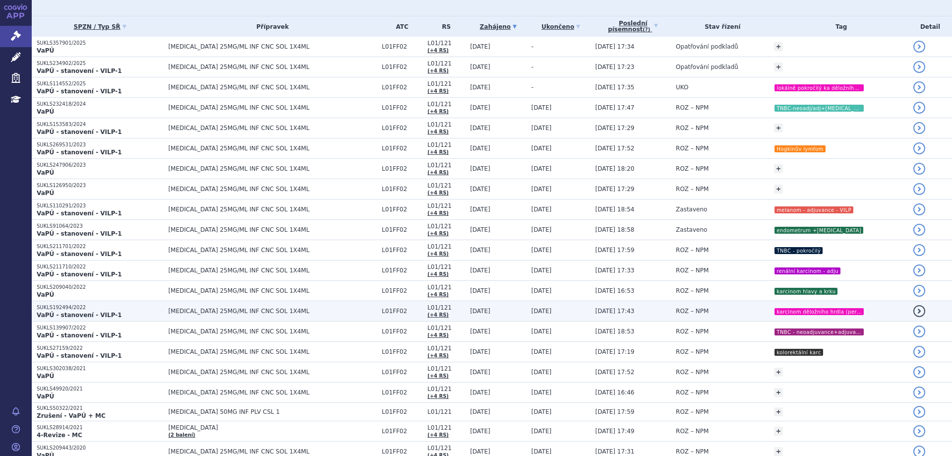
click at [73, 309] on p "SUKLS192494/2022" at bounding box center [100, 307] width 126 height 7
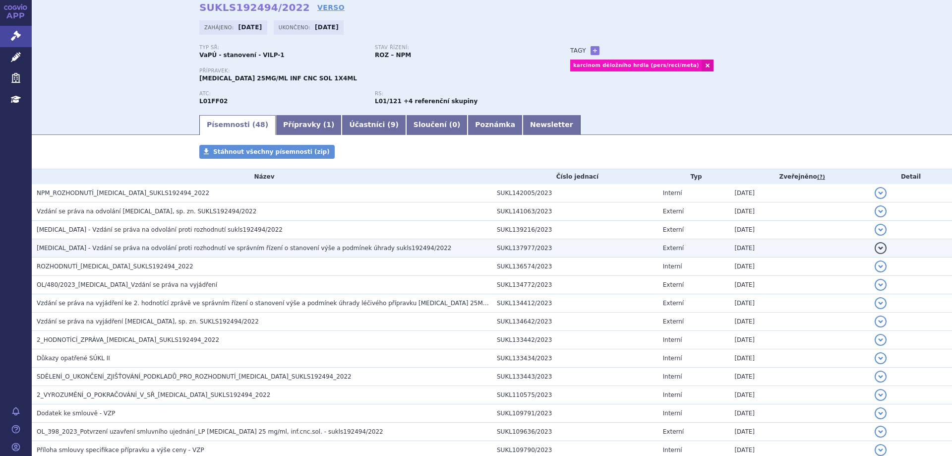
scroll to position [99, 0]
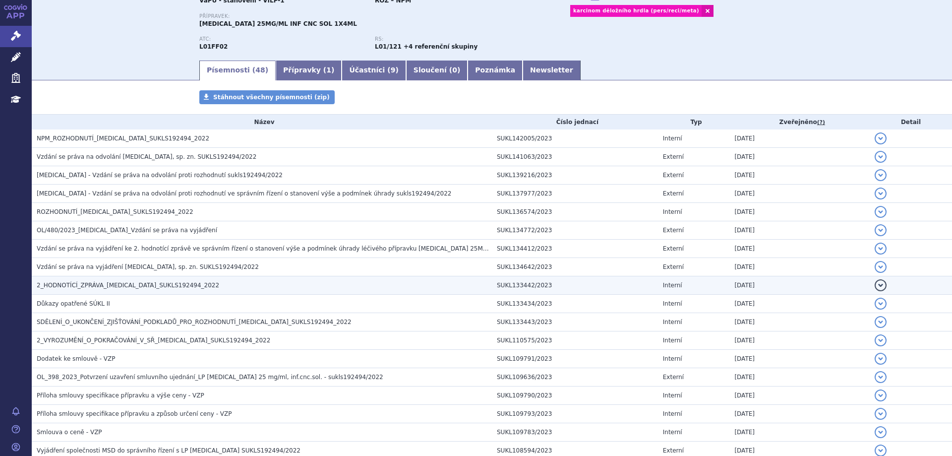
click at [93, 280] on h3 "2_HODNOTÍCÍ_ZPRÁVA_[MEDICAL_DATA]_SUKLS192494_2022" at bounding box center [264, 285] width 455 height 10
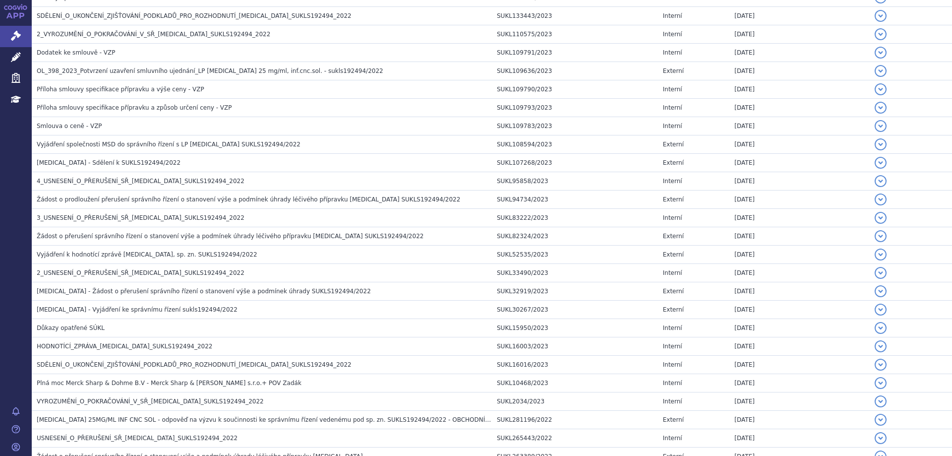
scroll to position [496, 0]
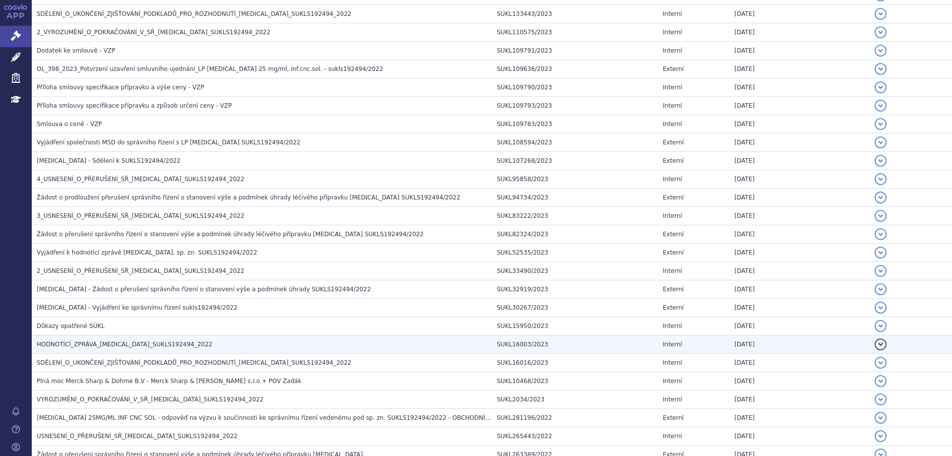
click at [100, 349] on h3 "HODNOTÍCÍ_ZPRÁVA_[MEDICAL_DATA]_SUKLS192494_2022" at bounding box center [264, 344] width 455 height 10
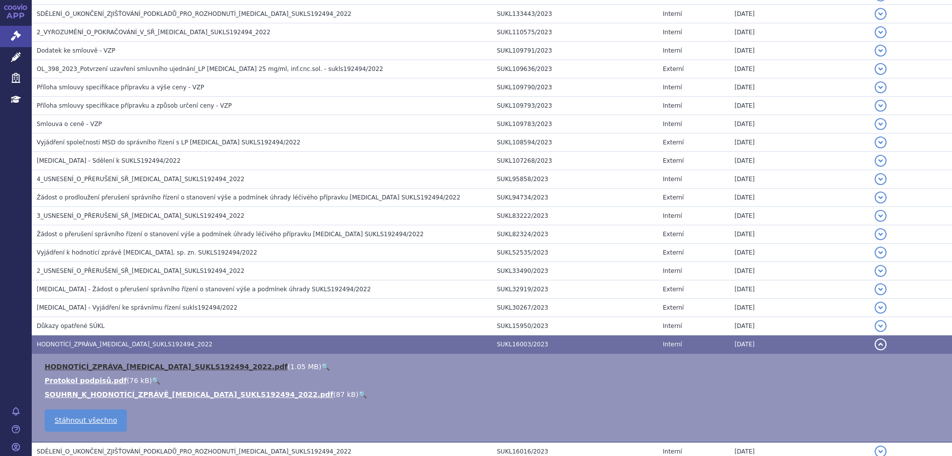
click at [119, 369] on link "HODNOTÍCÍ_ZPRÁVA_[MEDICAL_DATA]_SUKLS192494_2022.pdf" at bounding box center [166, 367] width 243 height 8
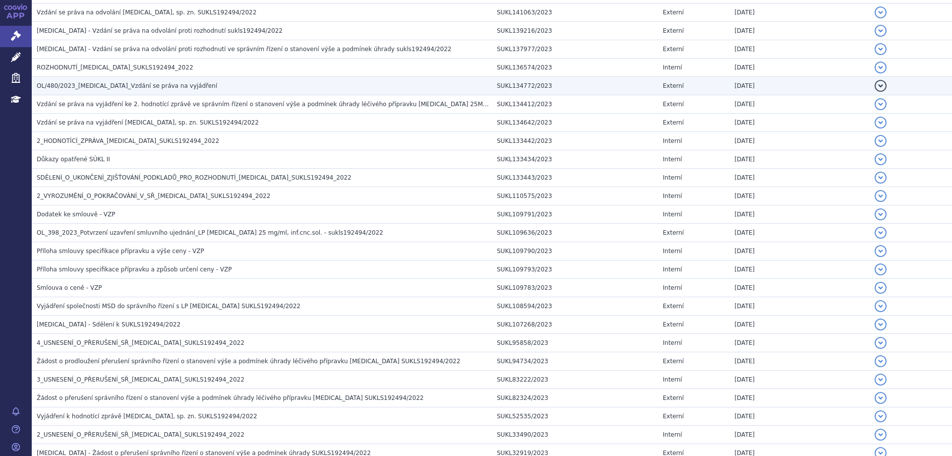
scroll to position [347, 0]
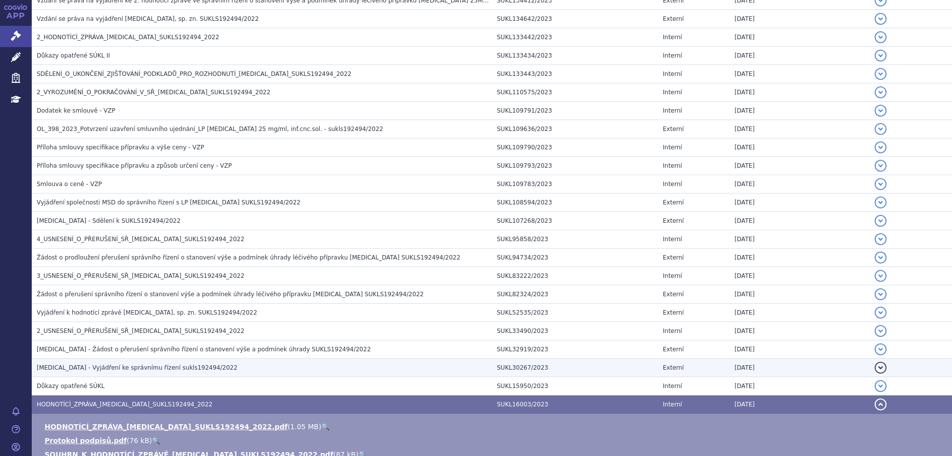
click at [52, 376] on td "Keytruda - Vyjádření ke správnímu řízení sukls192494/2022" at bounding box center [262, 368] width 460 height 18
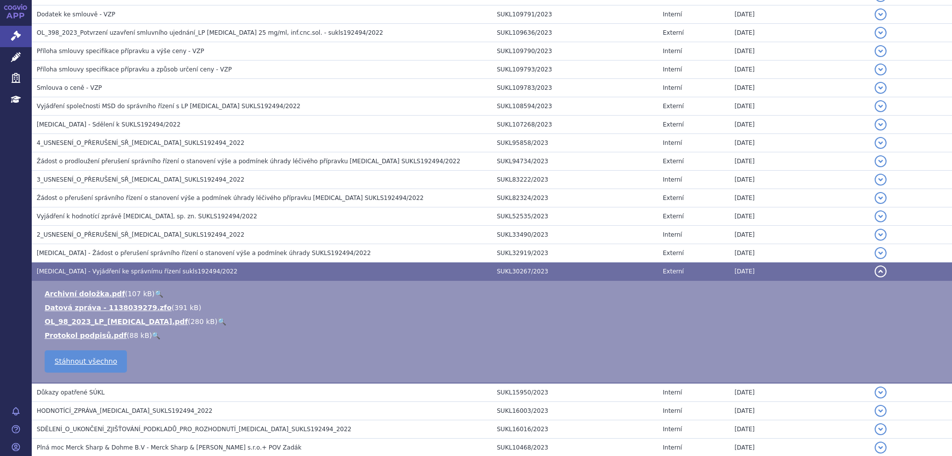
scroll to position [446, 0]
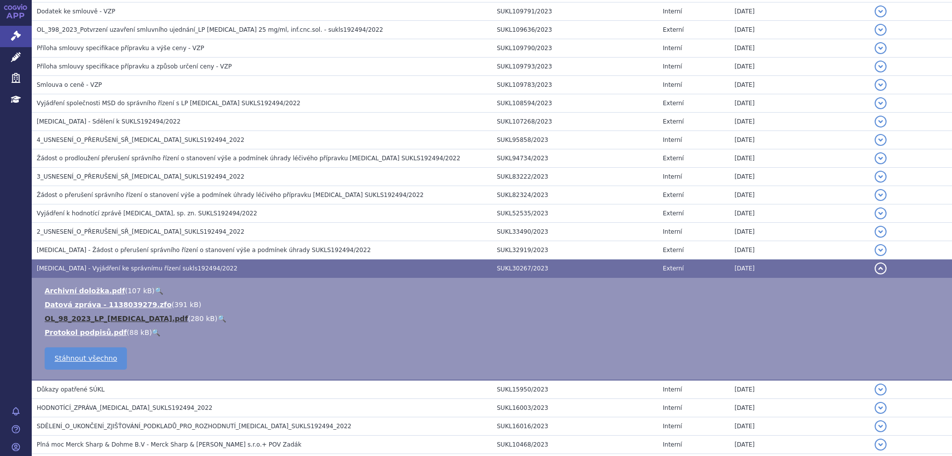
click at [107, 316] on link "OL_98_2023_LP_KEYTRUDA.pdf" at bounding box center [116, 318] width 143 height 8
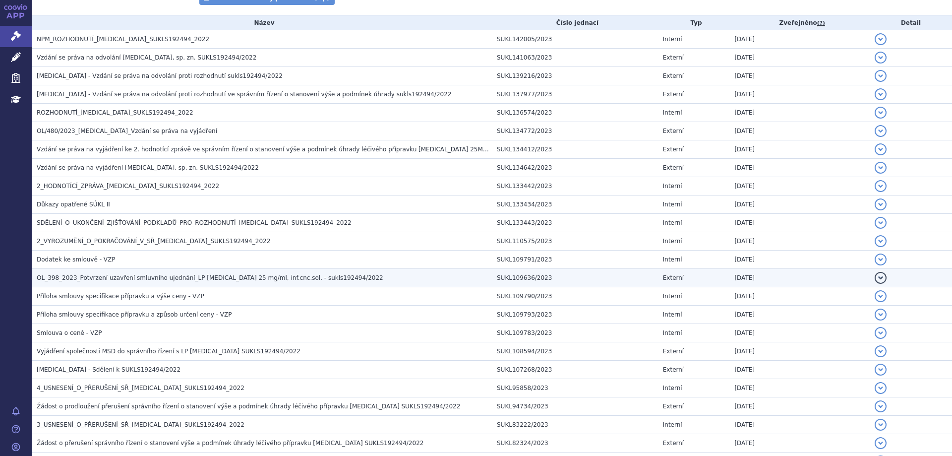
scroll to position [0, 0]
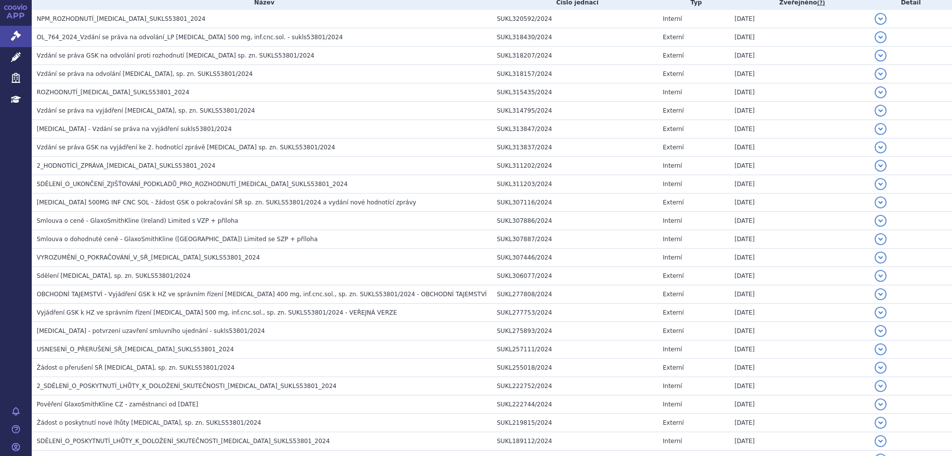
scroll to position [85, 0]
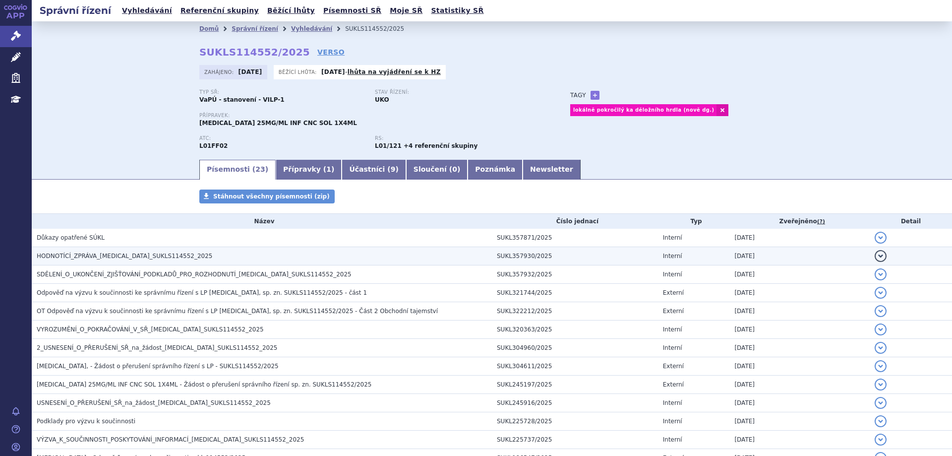
click at [149, 254] on span "HODNOTÍCÍ_ZPRÁVA_KEYTRUDA_SUKLS114552_2025" at bounding box center [125, 255] width 176 height 7
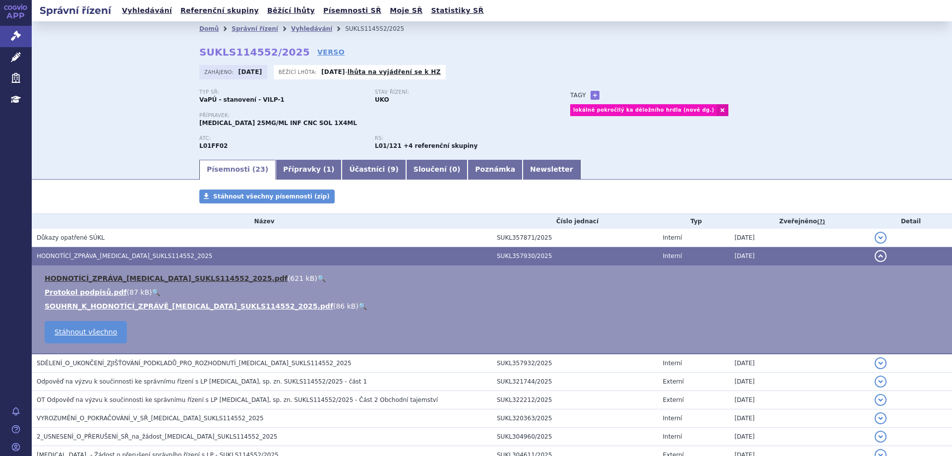
click at [171, 282] on link "HODNOTÍCÍ_ZPRÁVA_KEYTRUDA_SUKLS114552_2025.pdf" at bounding box center [166, 278] width 243 height 8
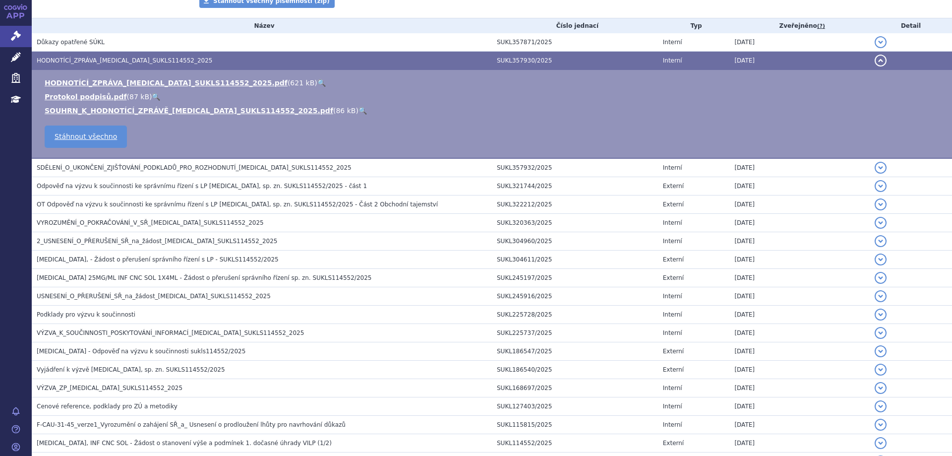
scroll to position [198, 0]
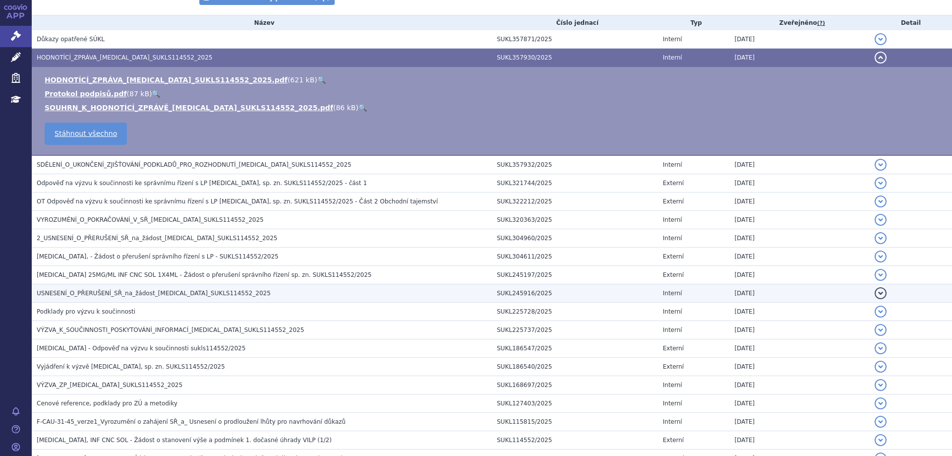
click at [116, 296] on span "USNESENÍ_O_PŘERUŠENÍ_SŘ_na_žádost_[MEDICAL_DATA]_SUKLS114552_2025" at bounding box center [154, 293] width 234 height 7
